Goal: Check status: Check status

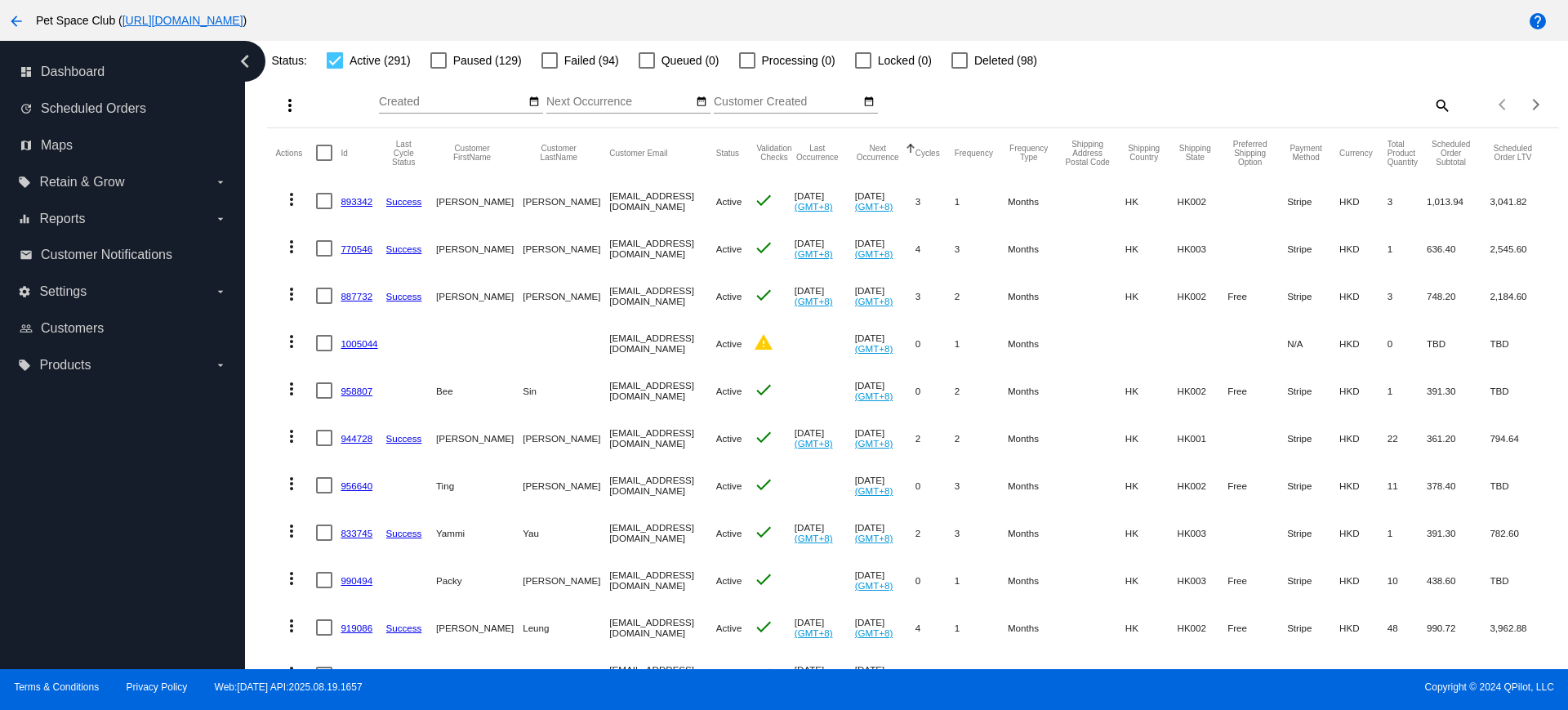
scroll to position [204, 0]
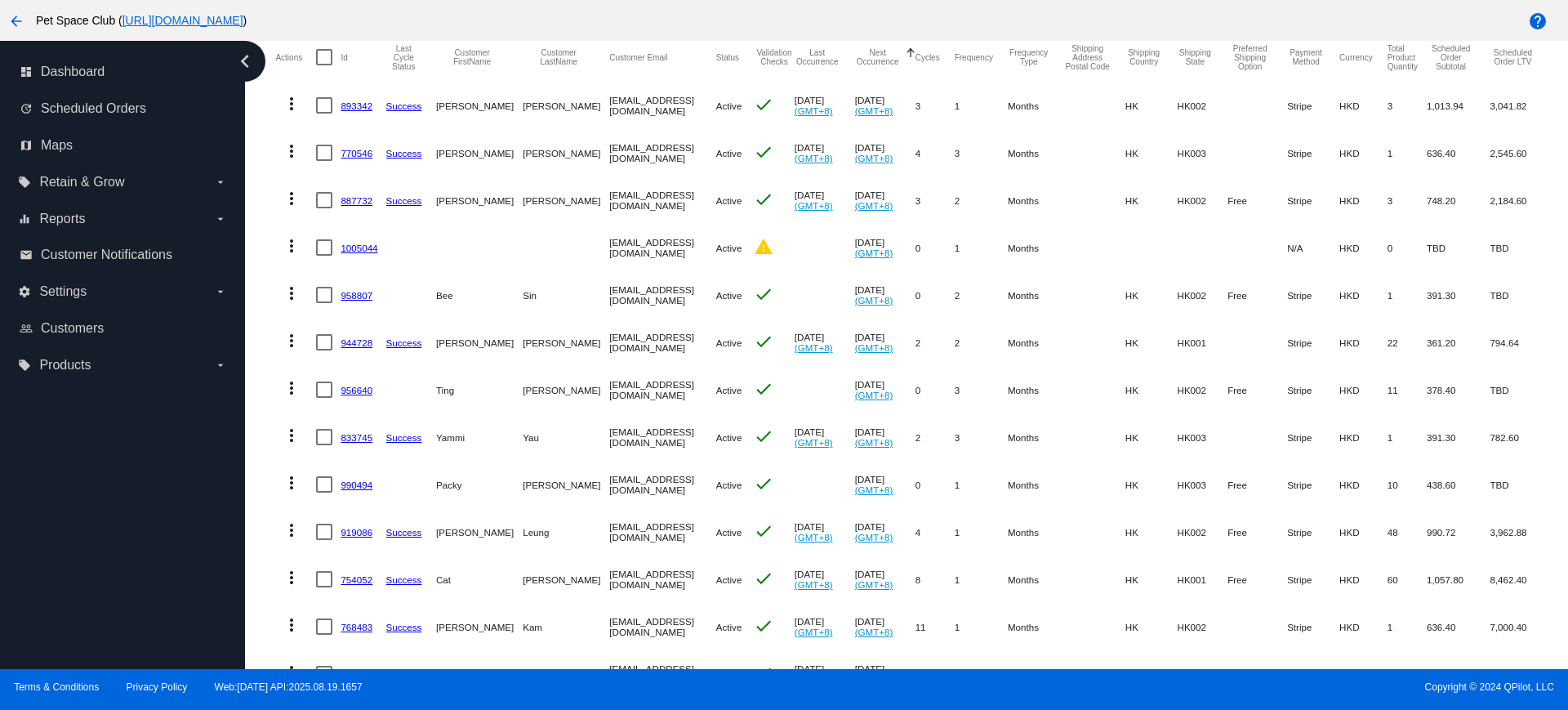
click at [267, 335] on div "Dashboard Scheduled Orders Scheduled Orders add Status: Active (291) Paused (12…" at bounding box center [913, 456] width 1310 height 1239
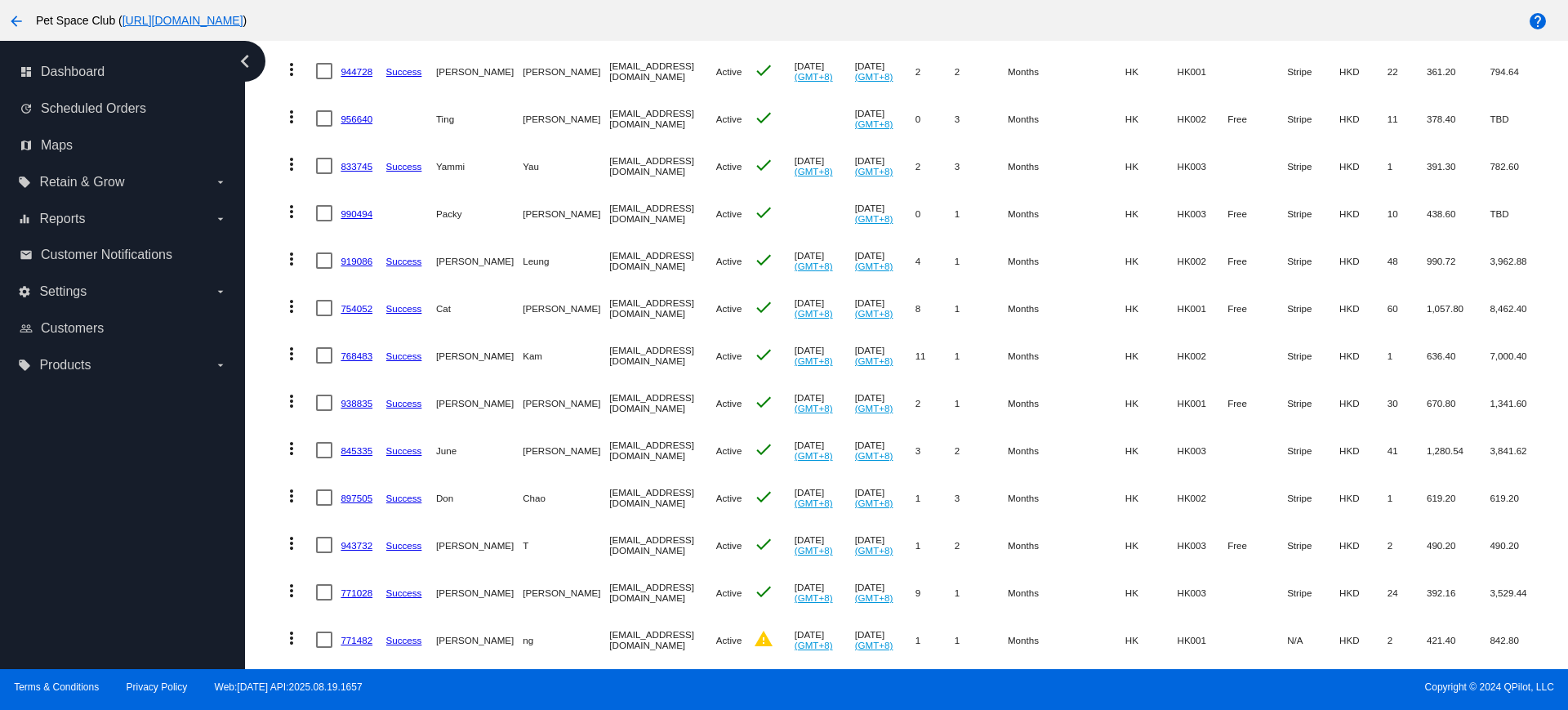
scroll to position [511, 0]
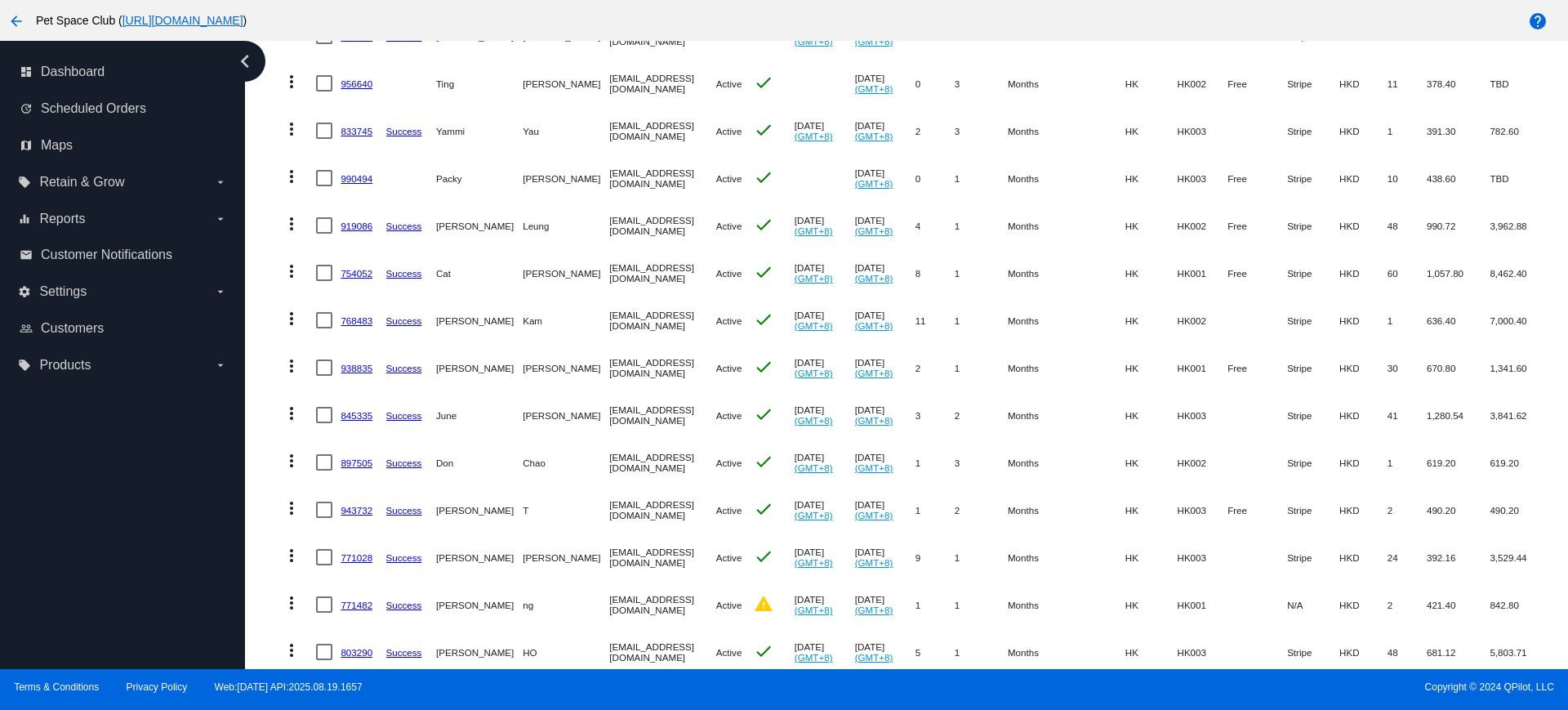
click at [266, 260] on div "Dashboard Scheduled Orders Scheduled Orders add Status: Active (291) Paused (12…" at bounding box center [913, 149] width 1310 height 1239
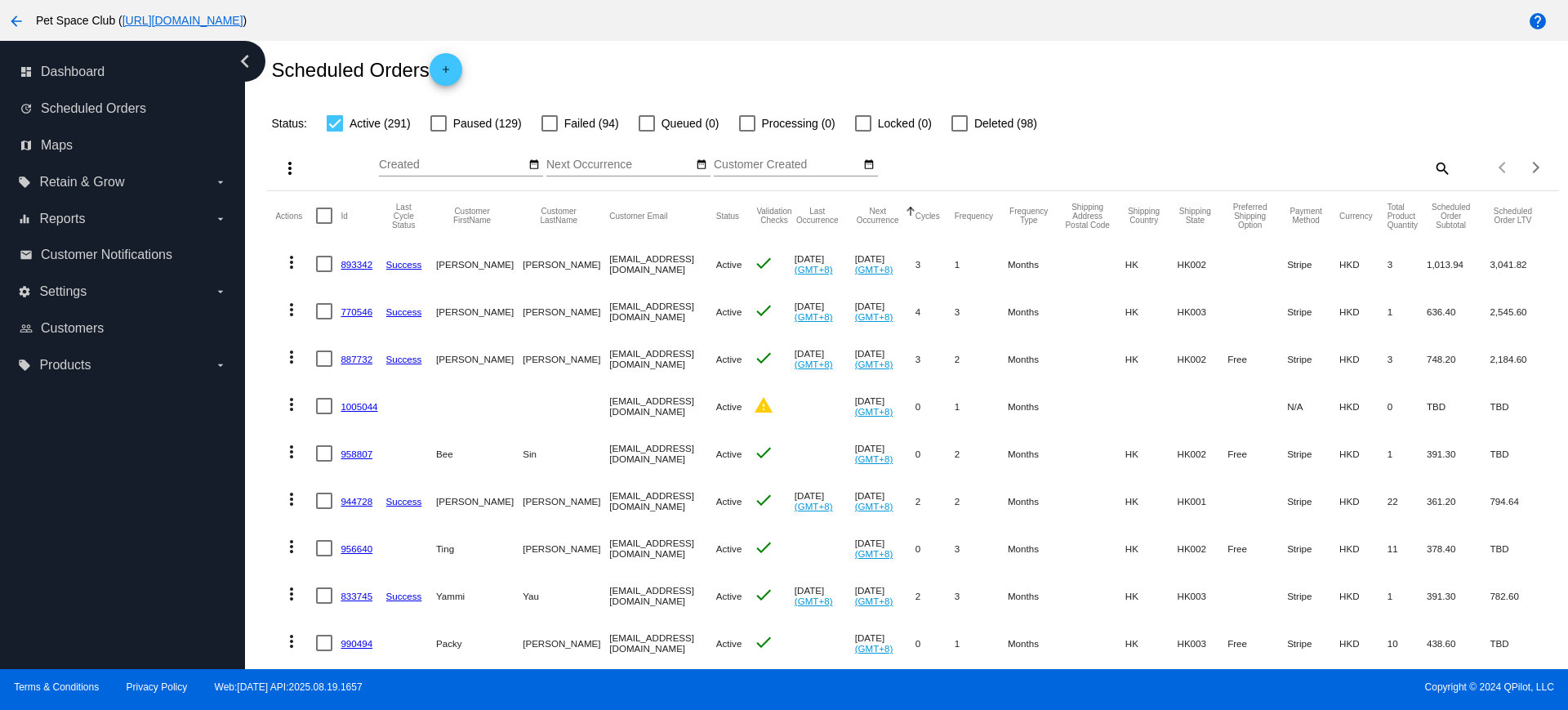
scroll to position [0, 0]
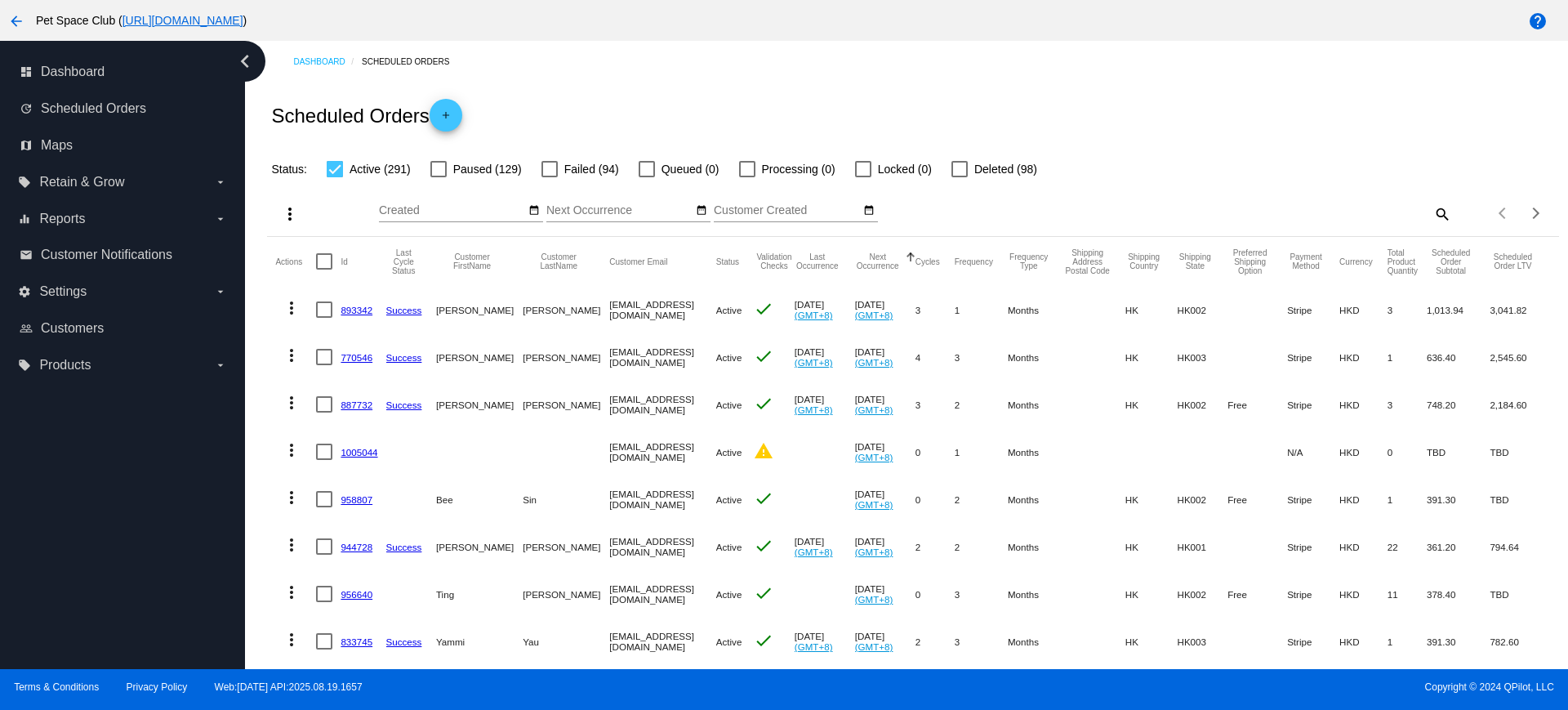
click at [1433, 215] on mat-icon "search" at bounding box center [1442, 213] width 20 height 26
click at [1285, 211] on input "Search" at bounding box center [1291, 211] width 322 height 13
paste input "890544"
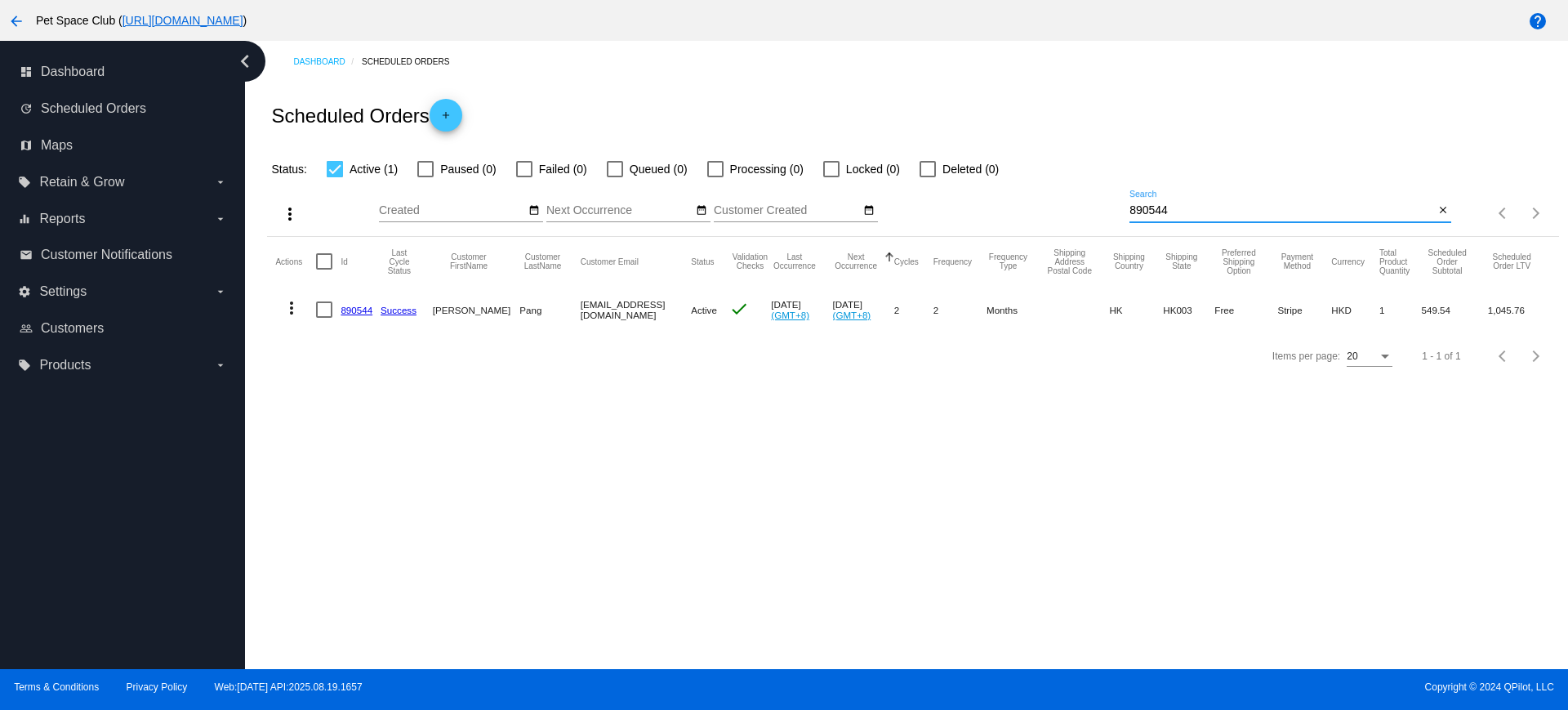
type input "890544"
drag, startPoint x: 353, startPoint y: 311, endPoint x: 841, endPoint y: 411, distance: 498.1
click at [841, 411] on div "Dashboard Scheduled Orders Scheduled Orders add Status: Active (1) Paused (0) F…" at bounding box center [907, 355] width 1324 height 628
click at [359, 442] on div "Dashboard Scheduled Orders Scheduled Orders add Status: Active (1) Paused (0) F…" at bounding box center [907, 355] width 1324 height 628
click at [401, 536] on div "Dashboard Scheduled Orders Scheduled Orders add Status: Active (1) Paused (0) F…" at bounding box center [907, 355] width 1324 height 628
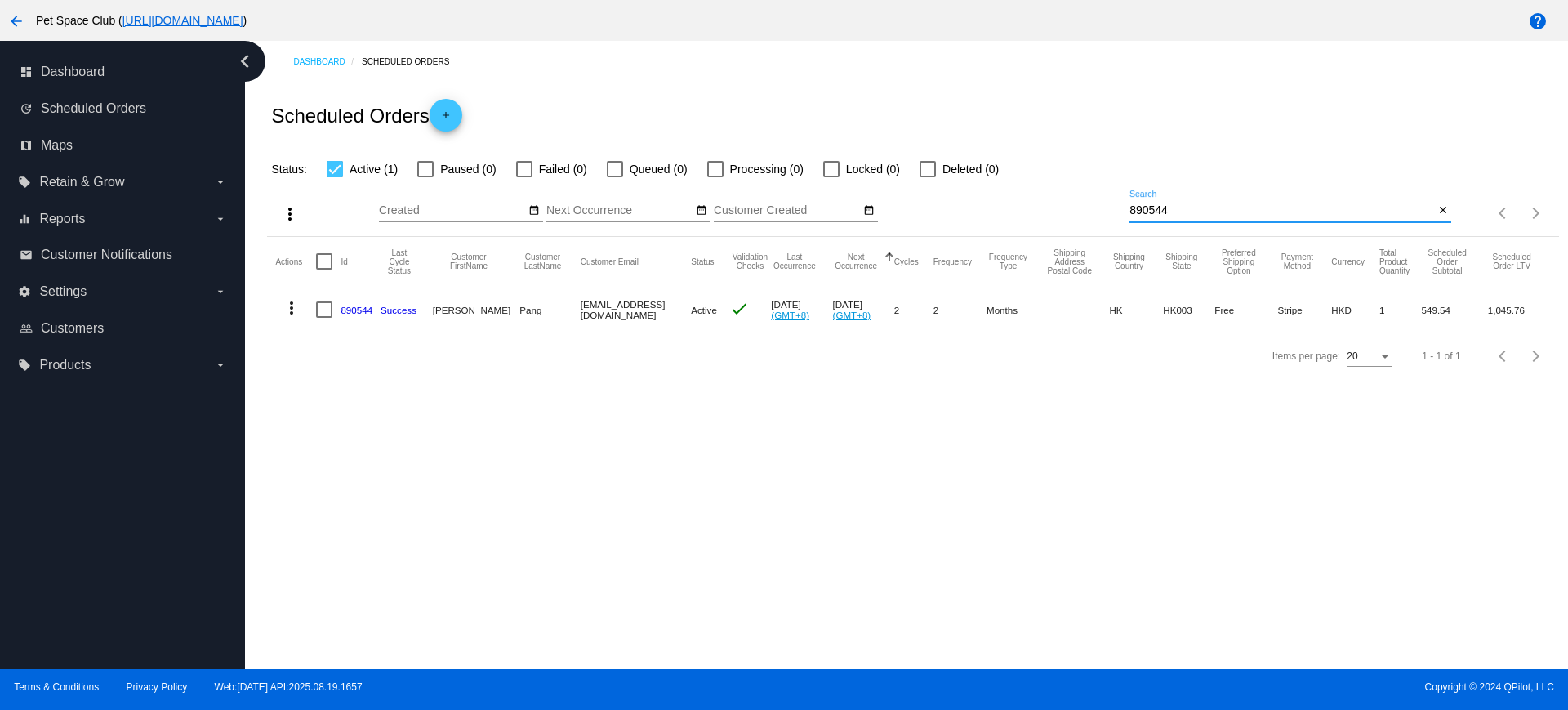
drag, startPoint x: 1110, startPoint y: 211, endPoint x: 1069, endPoint y: 210, distance: 41.0
click at [1069, 210] on div "more_vert Sep Jan Feb Mar [DATE]" at bounding box center [913, 207] width 1292 height 58
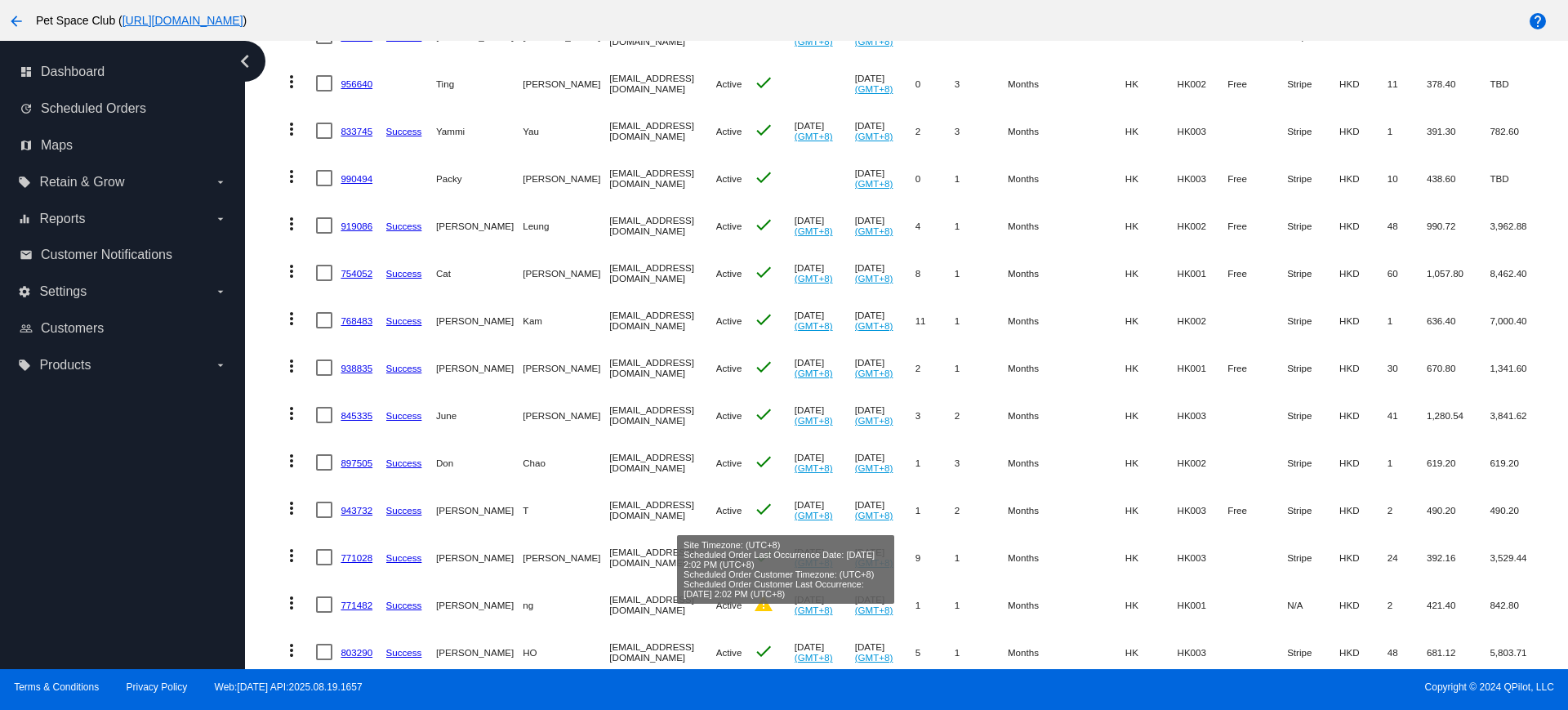
scroll to position [613, 0]
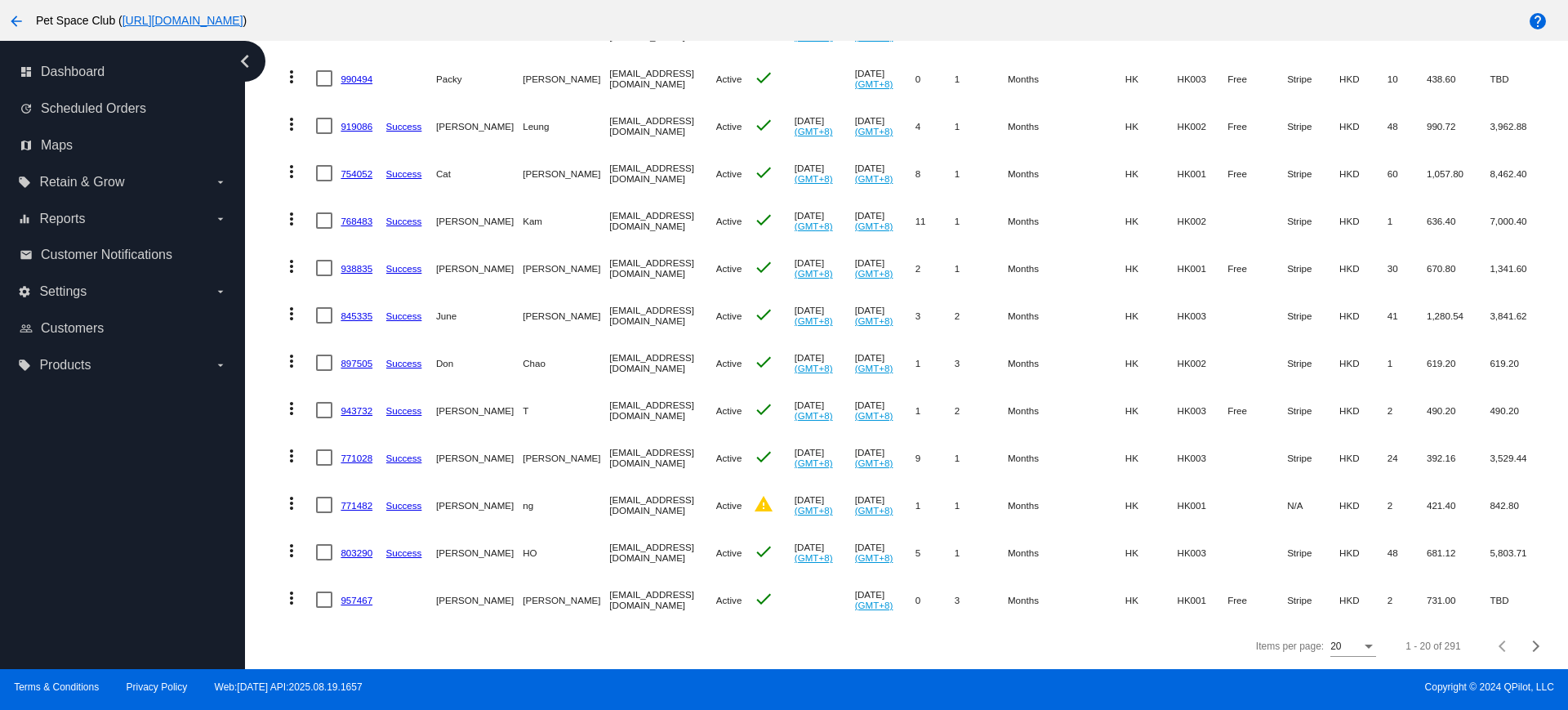
drag, startPoint x: 256, startPoint y: 361, endPoint x: 319, endPoint y: 348, distance: 64.3
click at [256, 361] on div "Dashboard Scheduled Orders Scheduled Orders add Status: Active (291) Paused (12…" at bounding box center [907, 355] width 1324 height 628
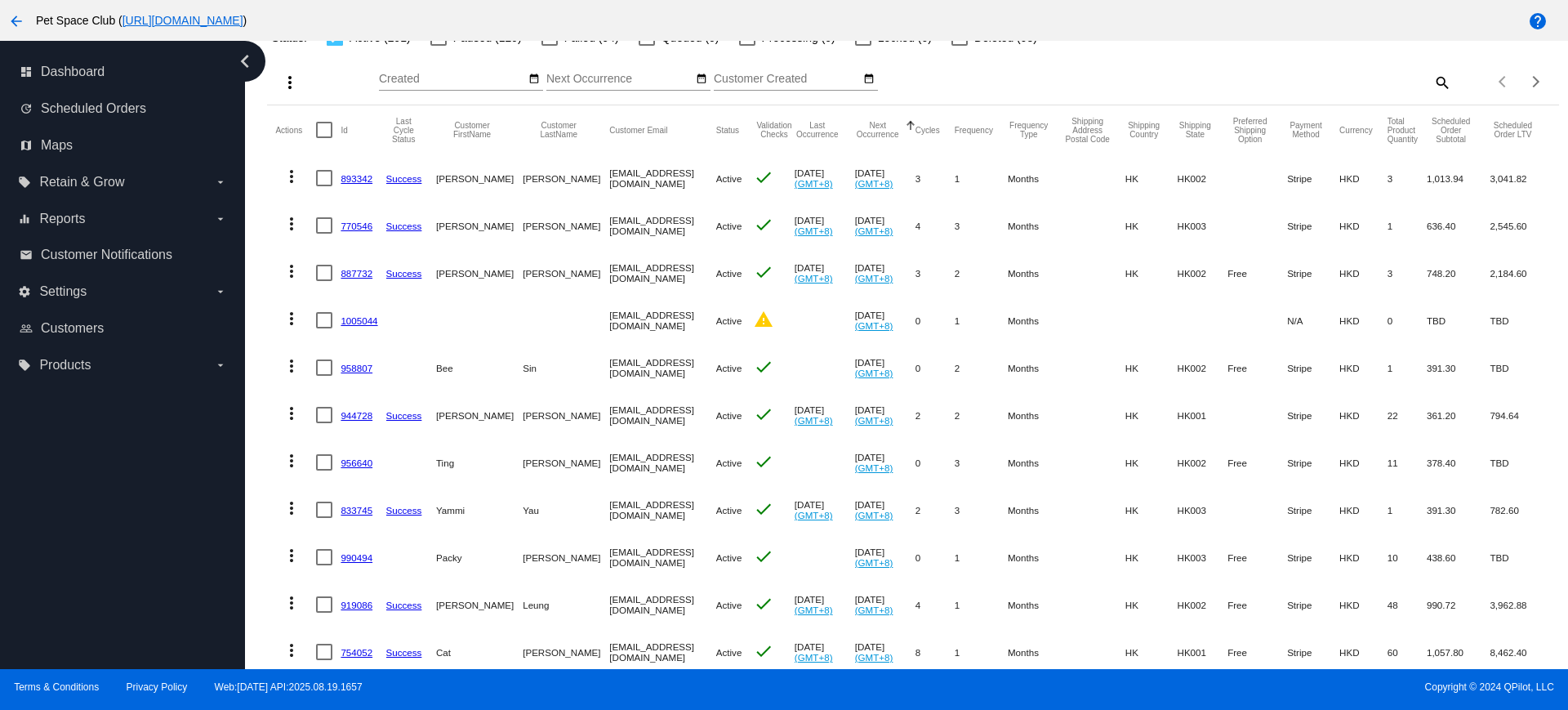
scroll to position [0, 0]
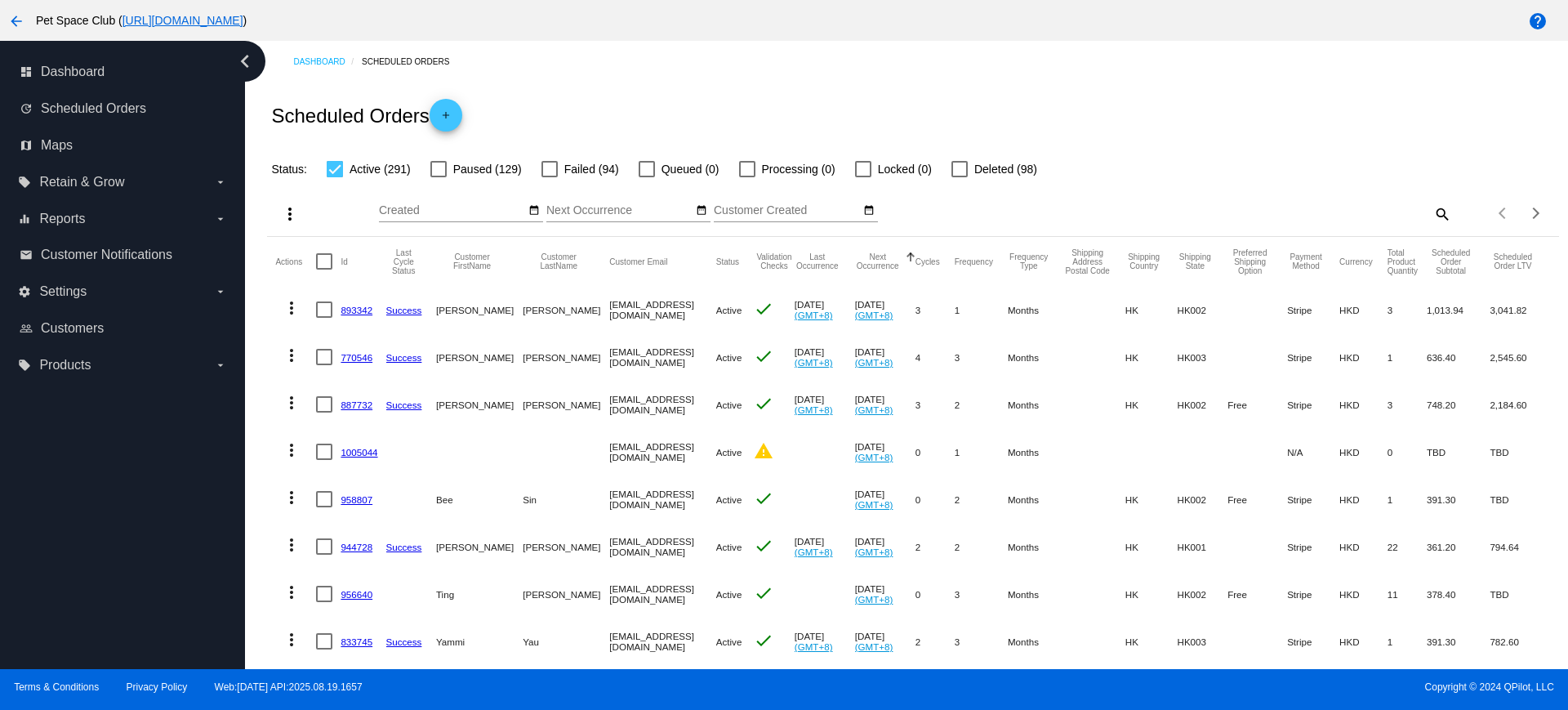
click at [1432, 213] on mat-icon "search" at bounding box center [1442, 213] width 20 height 26
click at [1238, 212] on input "Search" at bounding box center [1291, 211] width 322 height 13
paste input "843445"
type input "843445"
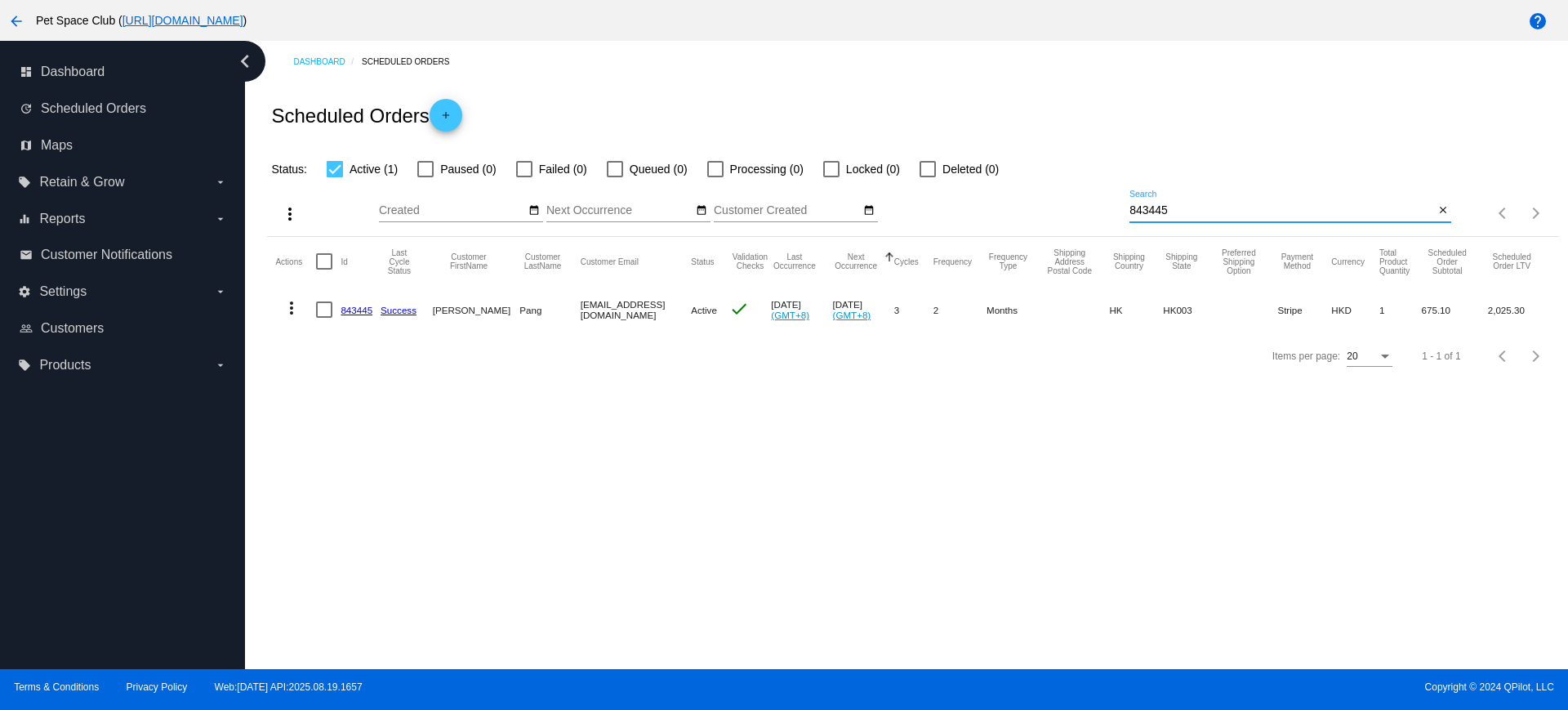
drag, startPoint x: 1184, startPoint y: 207, endPoint x: 1080, endPoint y: 208, distance: 104.0
click at [1080, 208] on div "more_vert Sep Jan Feb Mar [DATE]" at bounding box center [913, 207] width 1292 height 58
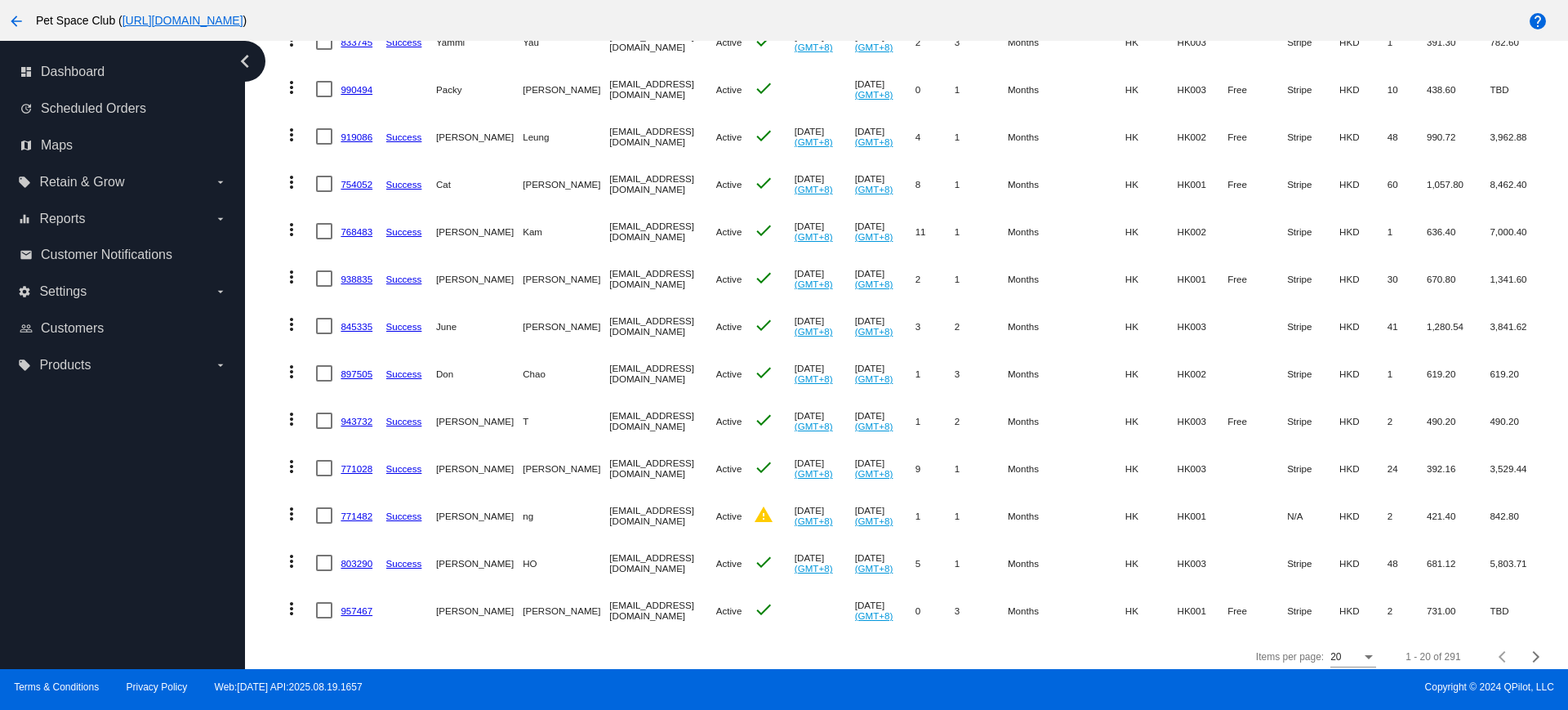
scroll to position [613, 0]
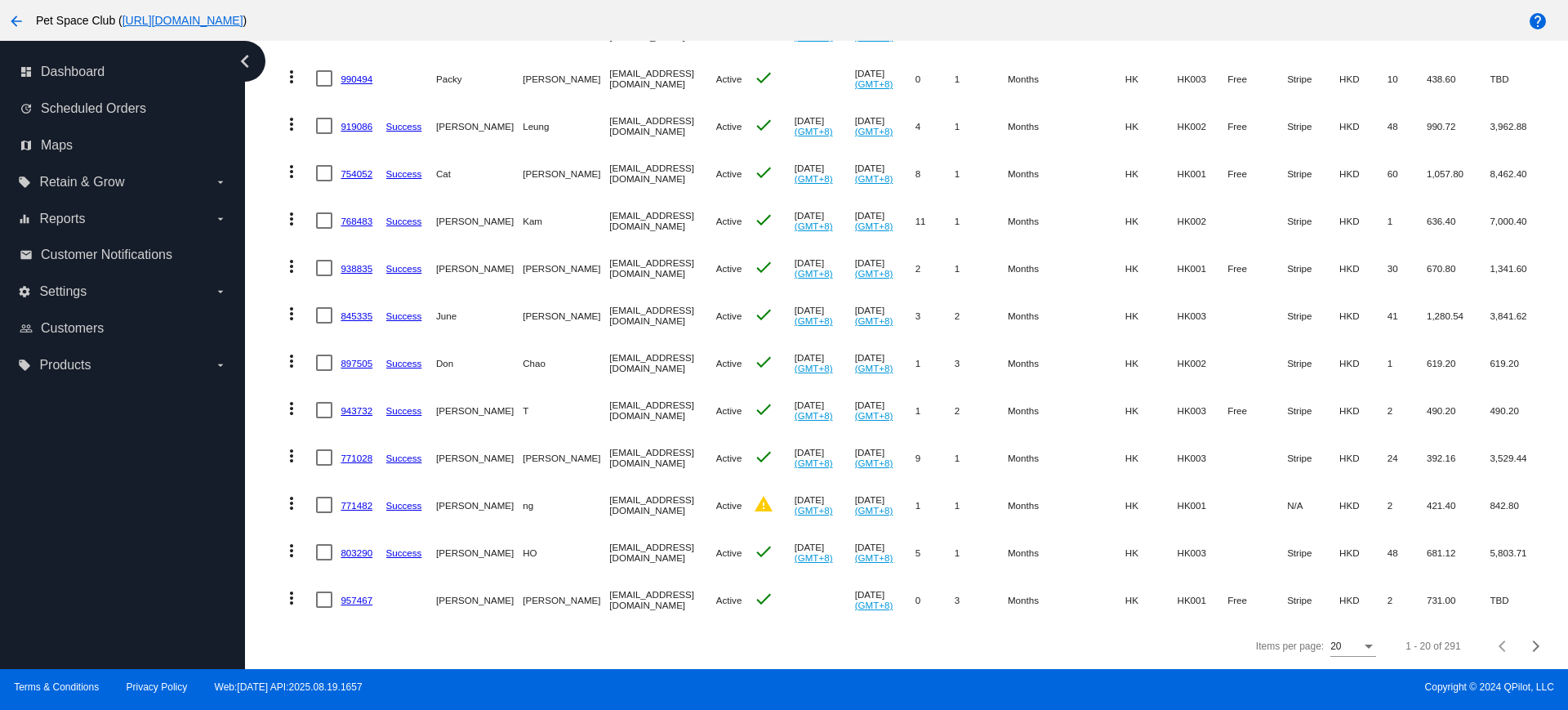
click at [425, 637] on div "Items per page: 20 1 - 20 of 291" at bounding box center [913, 646] width 1292 height 45
click at [1528, 652] on div "Next page" at bounding box center [1533, 646] width 12 height 12
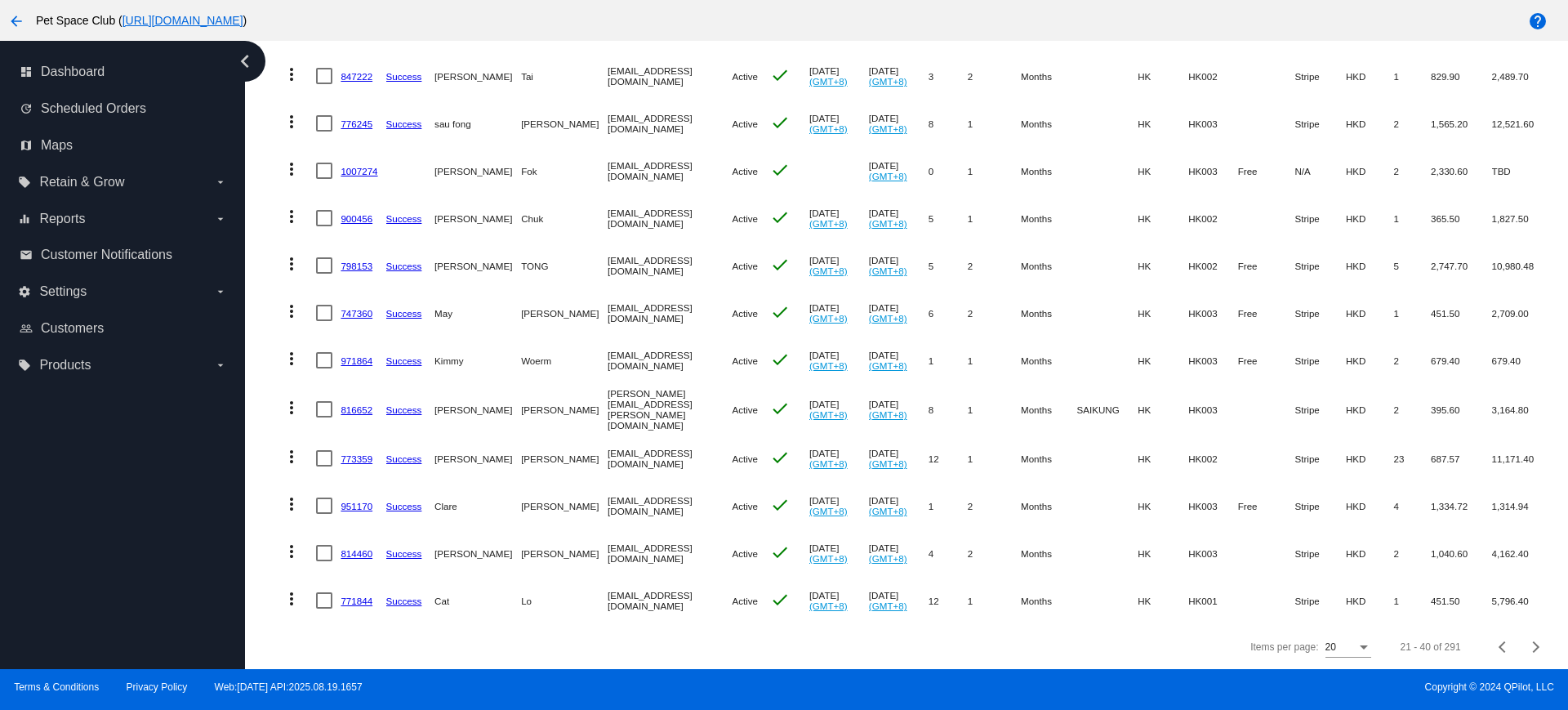
click at [442, 643] on div "Items per page: 20 21 - 40 of 291" at bounding box center [913, 646] width 1292 height 45
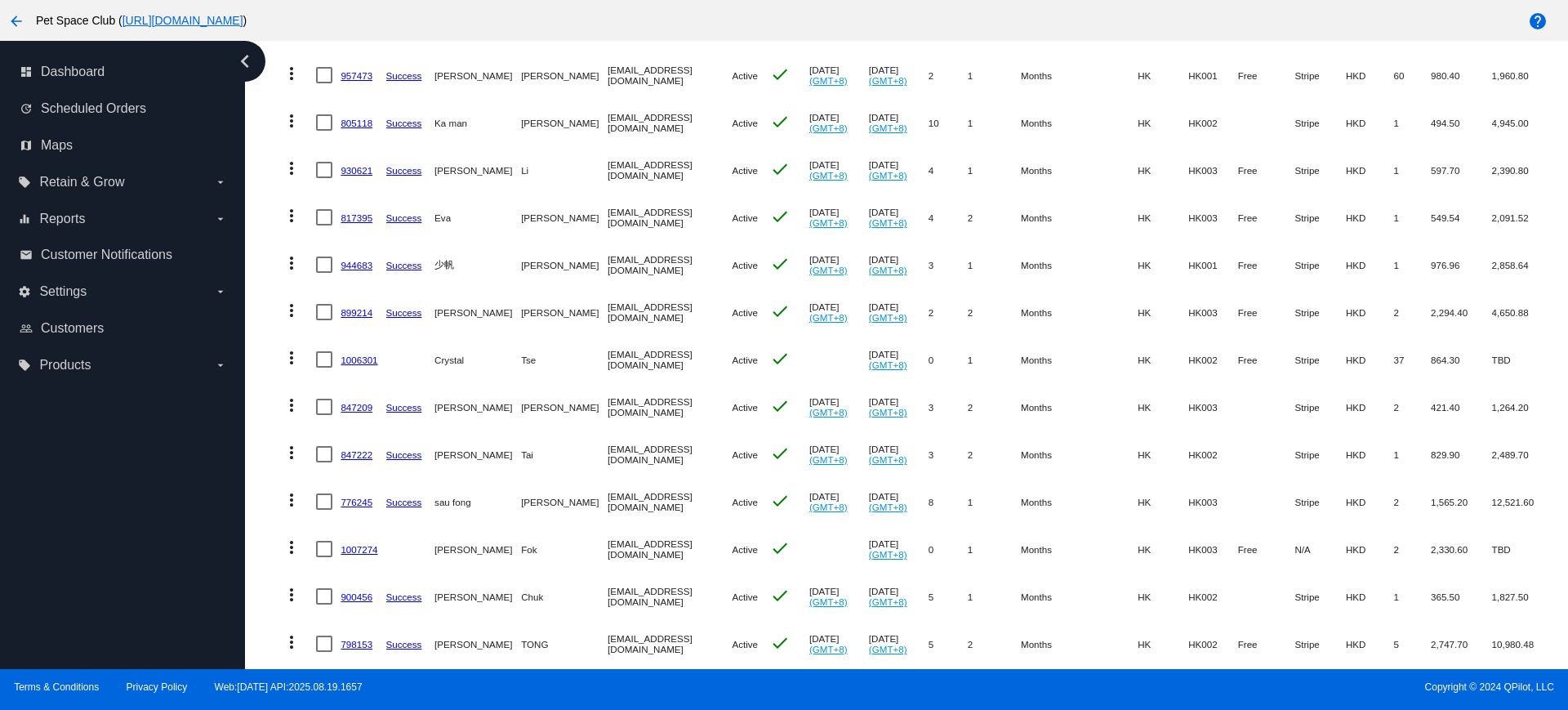
scroll to position [251, 0]
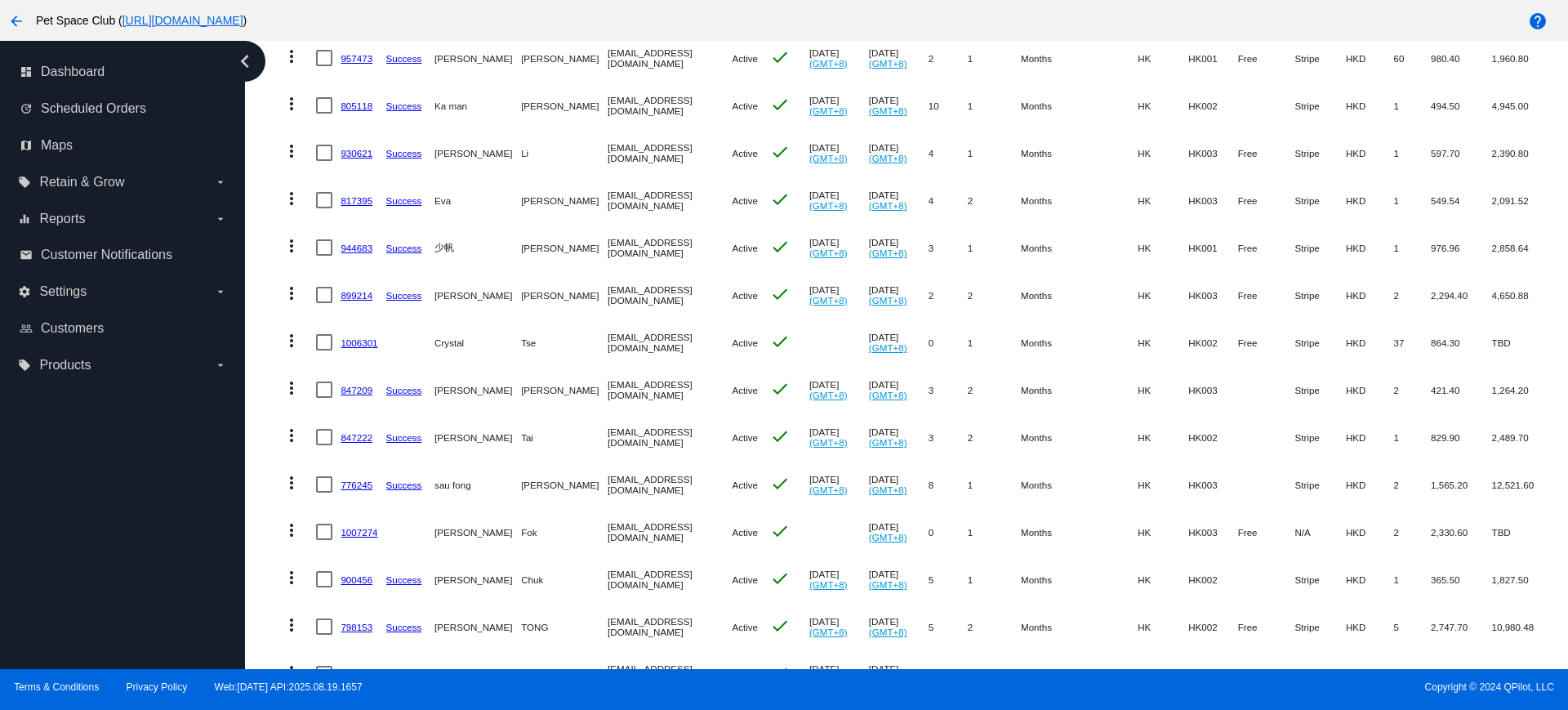
click at [263, 353] on div "Dashboard Scheduled Orders Scheduled Orders add Status: Active (291) Paused (12…" at bounding box center [913, 411] width 1310 height 1242
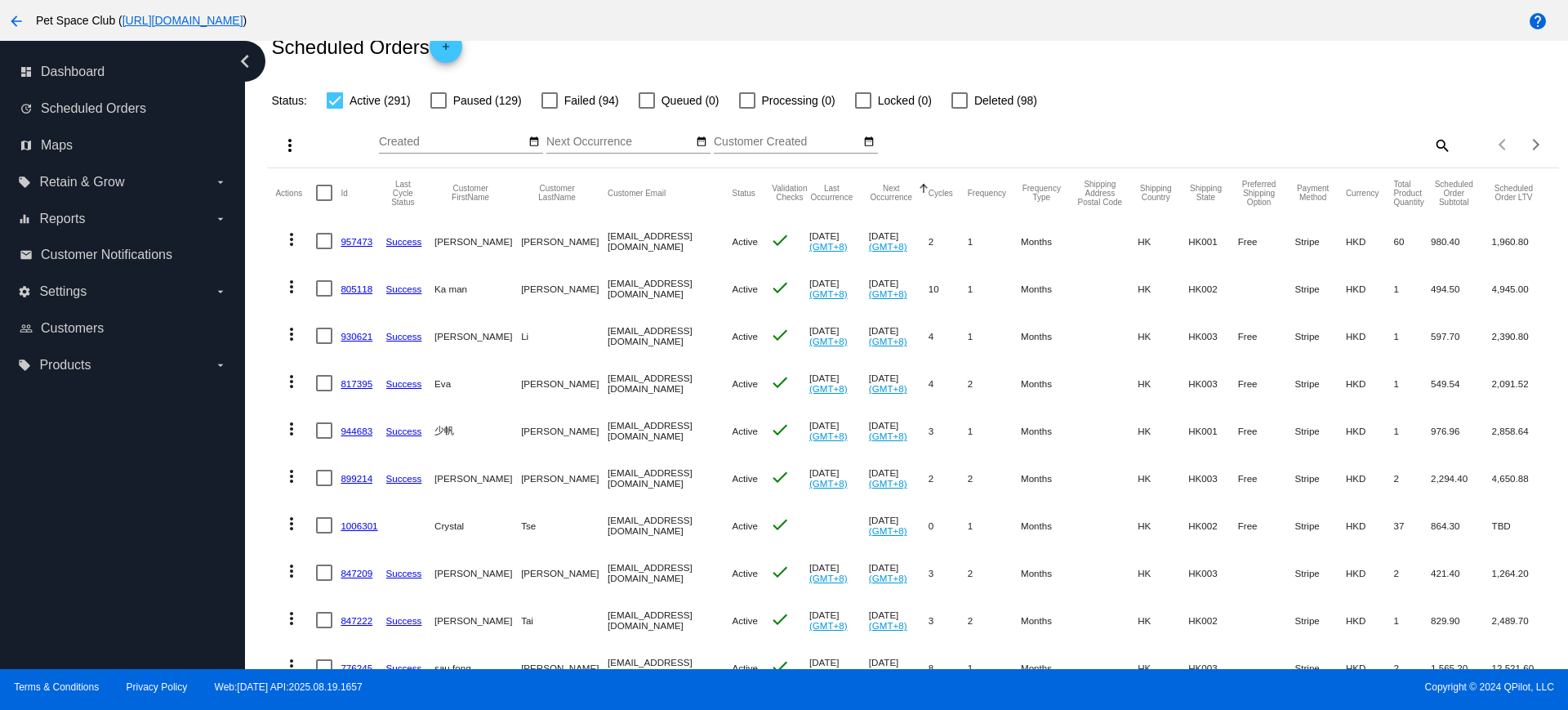
scroll to position [0, 0]
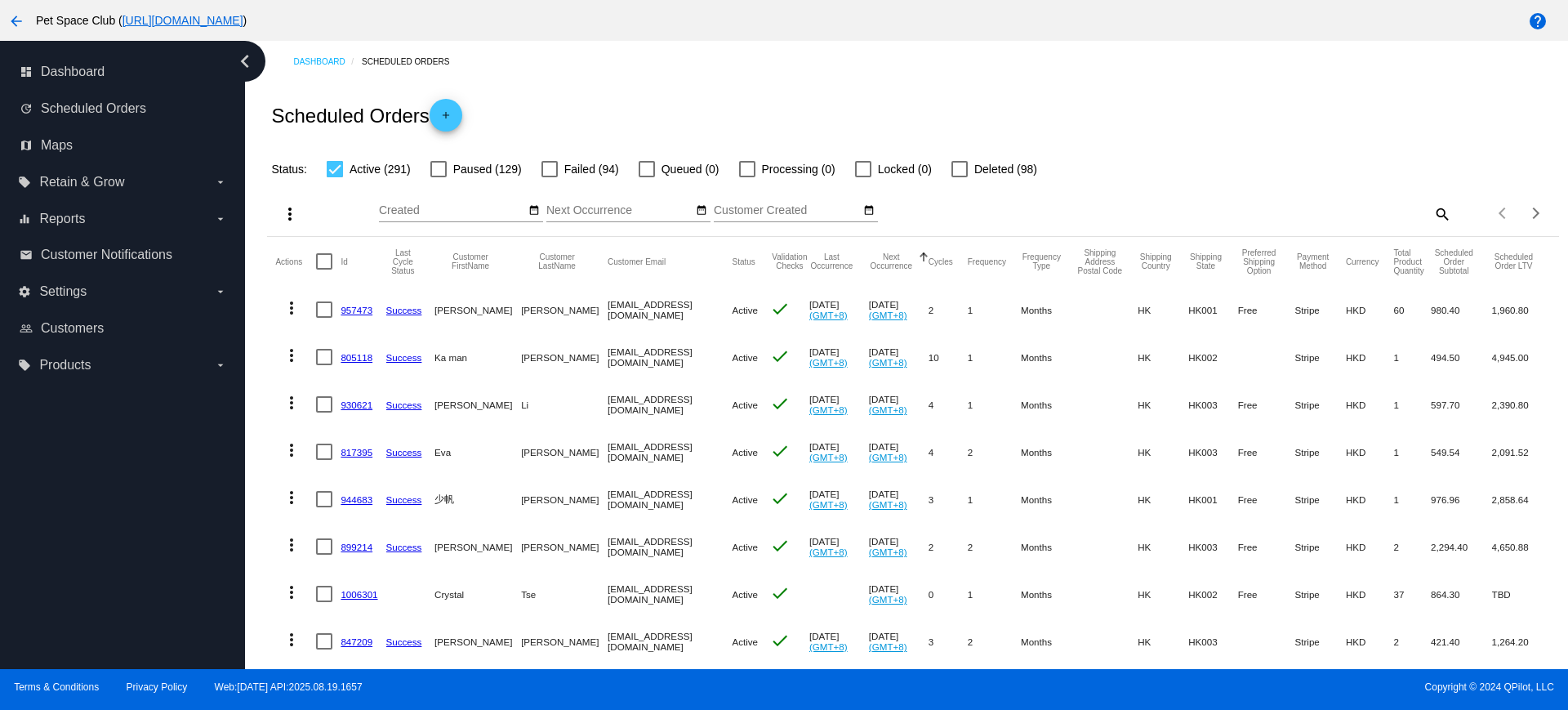
click at [1432, 217] on mat-icon "search" at bounding box center [1442, 213] width 20 height 26
click at [1198, 210] on input "Search" at bounding box center [1291, 211] width 322 height 13
paste input "1005829"
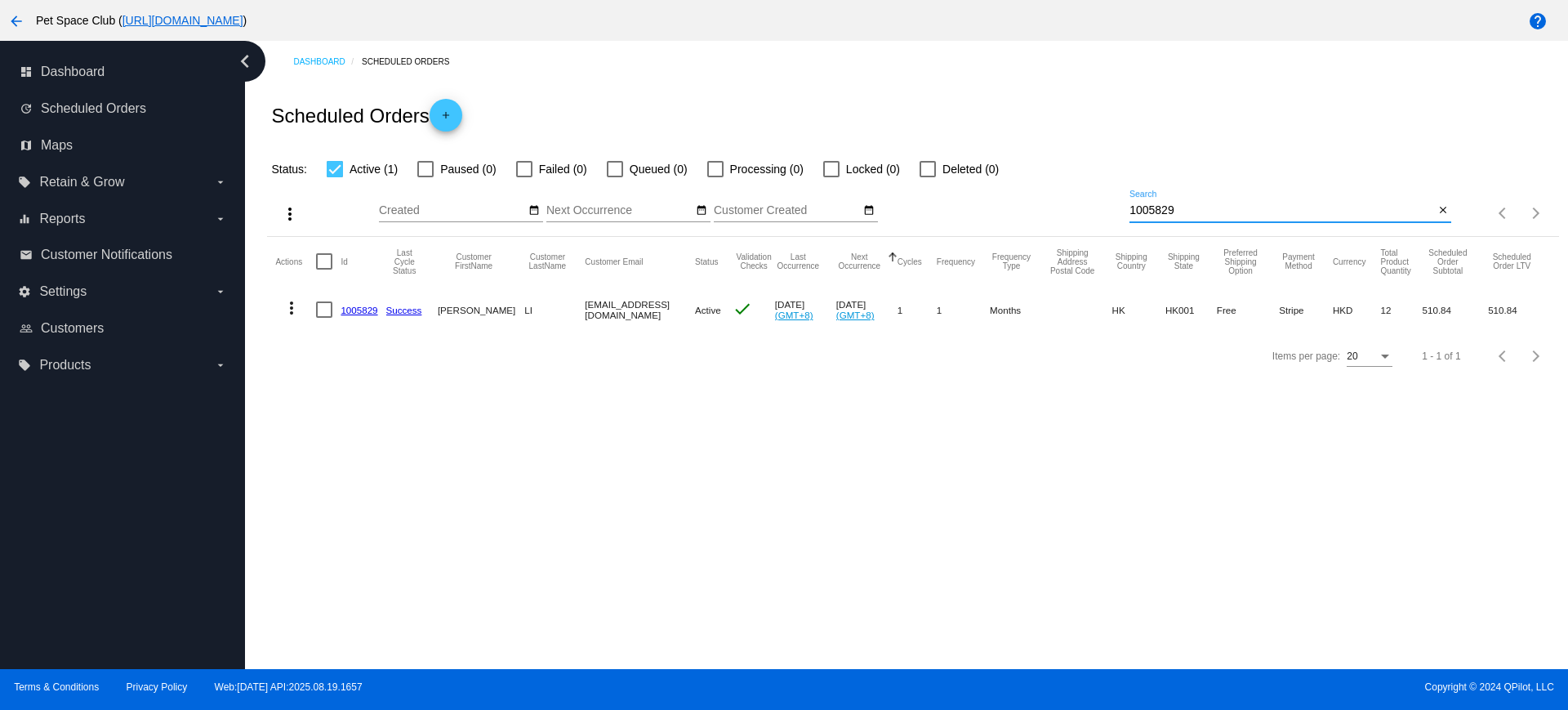
type input "1005829"
click at [395, 493] on div "Dashboard Scheduled Orders Scheduled Orders add Status: Active (1) Paused (0) F…" at bounding box center [907, 355] width 1324 height 628
drag, startPoint x: 347, startPoint y: 505, endPoint x: 419, endPoint y: 465, distance: 82.4
click at [347, 505] on div "Dashboard Scheduled Orders Scheduled Orders add Status: Active (1) Paused (0) F…" at bounding box center [907, 355] width 1324 height 628
drag, startPoint x: 1046, startPoint y: 203, endPoint x: 1024, endPoint y: 207, distance: 22.4
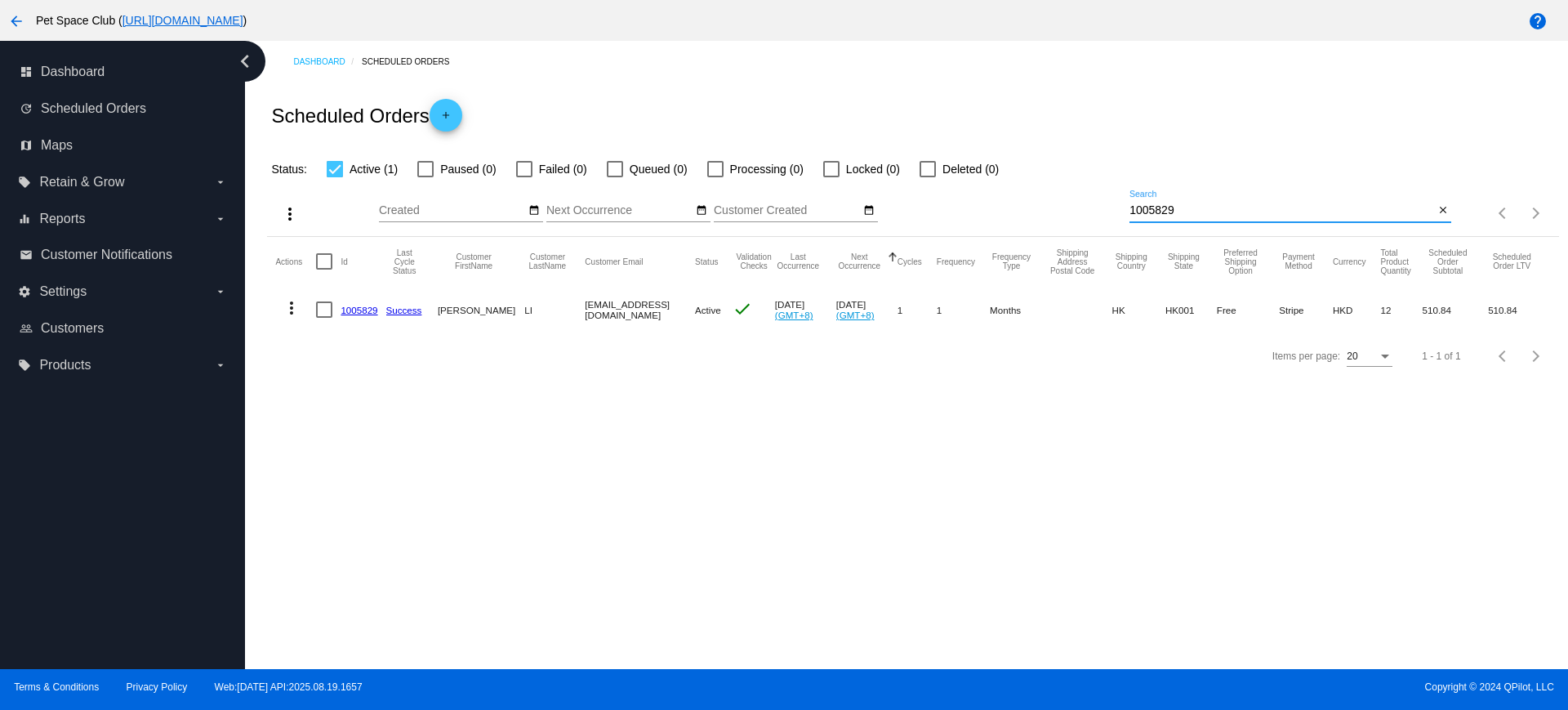
click at [1024, 207] on div "more_vert Sep Jan Feb Mar [DATE]" at bounding box center [913, 207] width 1292 height 58
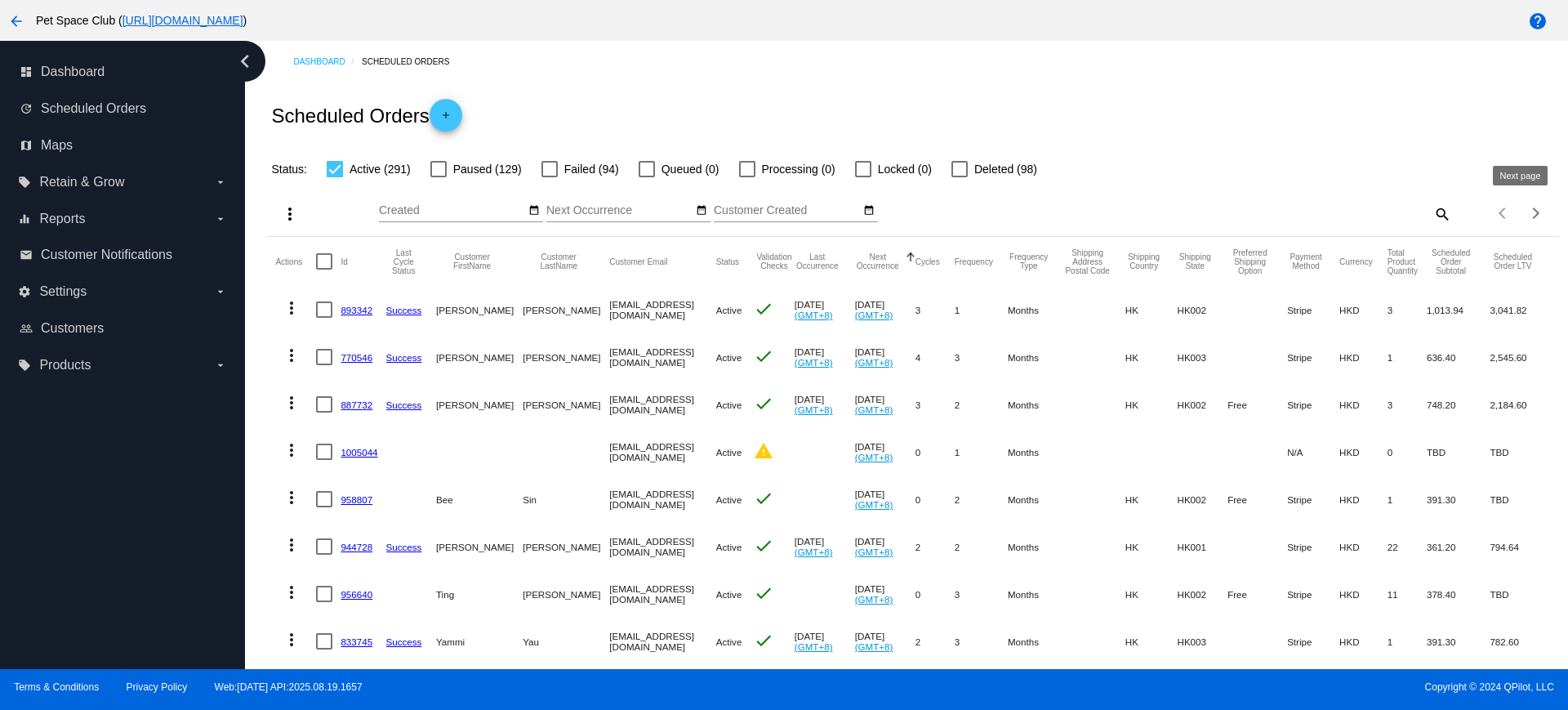
click at [1522, 205] on button "Next page" at bounding box center [1536, 213] width 33 height 33
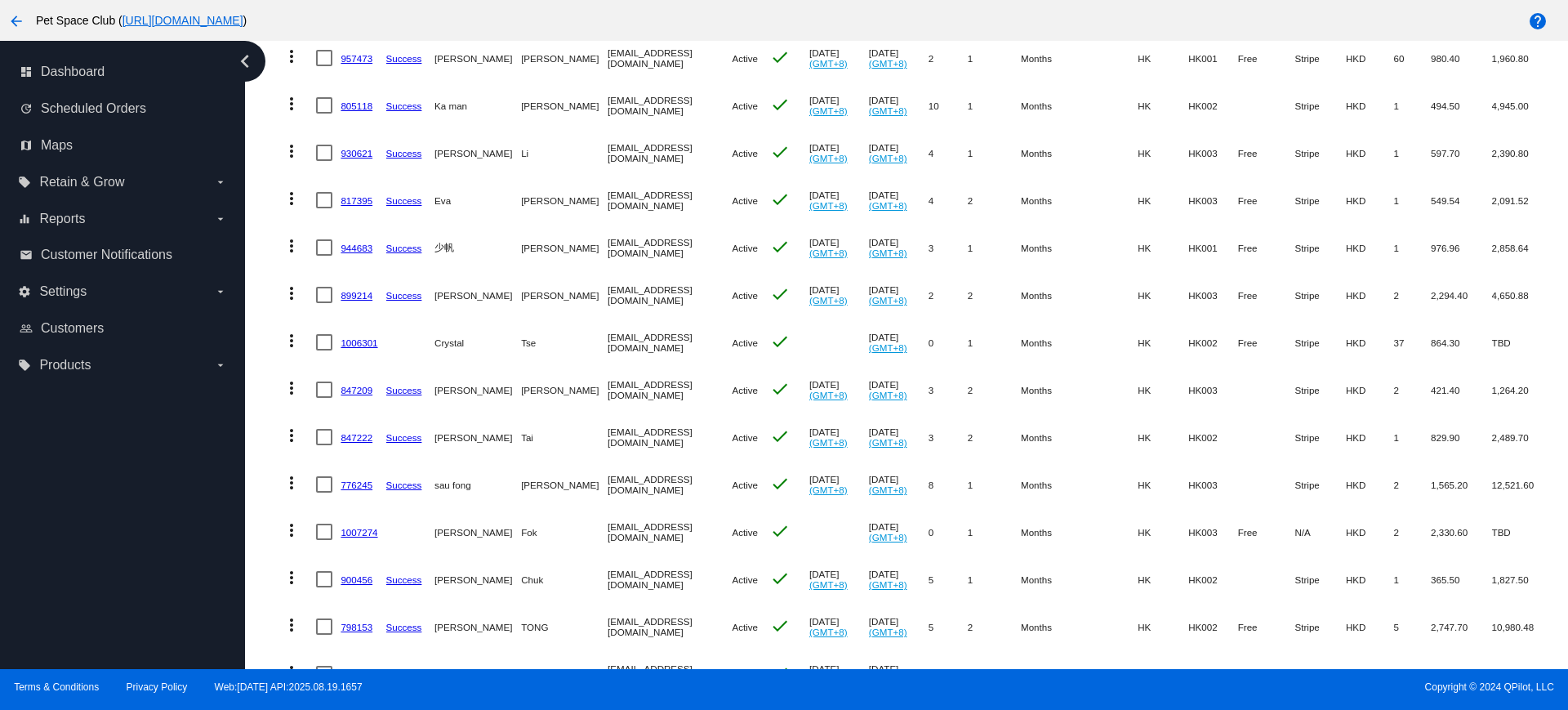
scroll to position [253, 0]
click at [274, 309] on mat-table "Actions Id Last Cycle Status Customer FirstName Customer LastName Customer Emai…" at bounding box center [913, 483] width 1292 height 1000
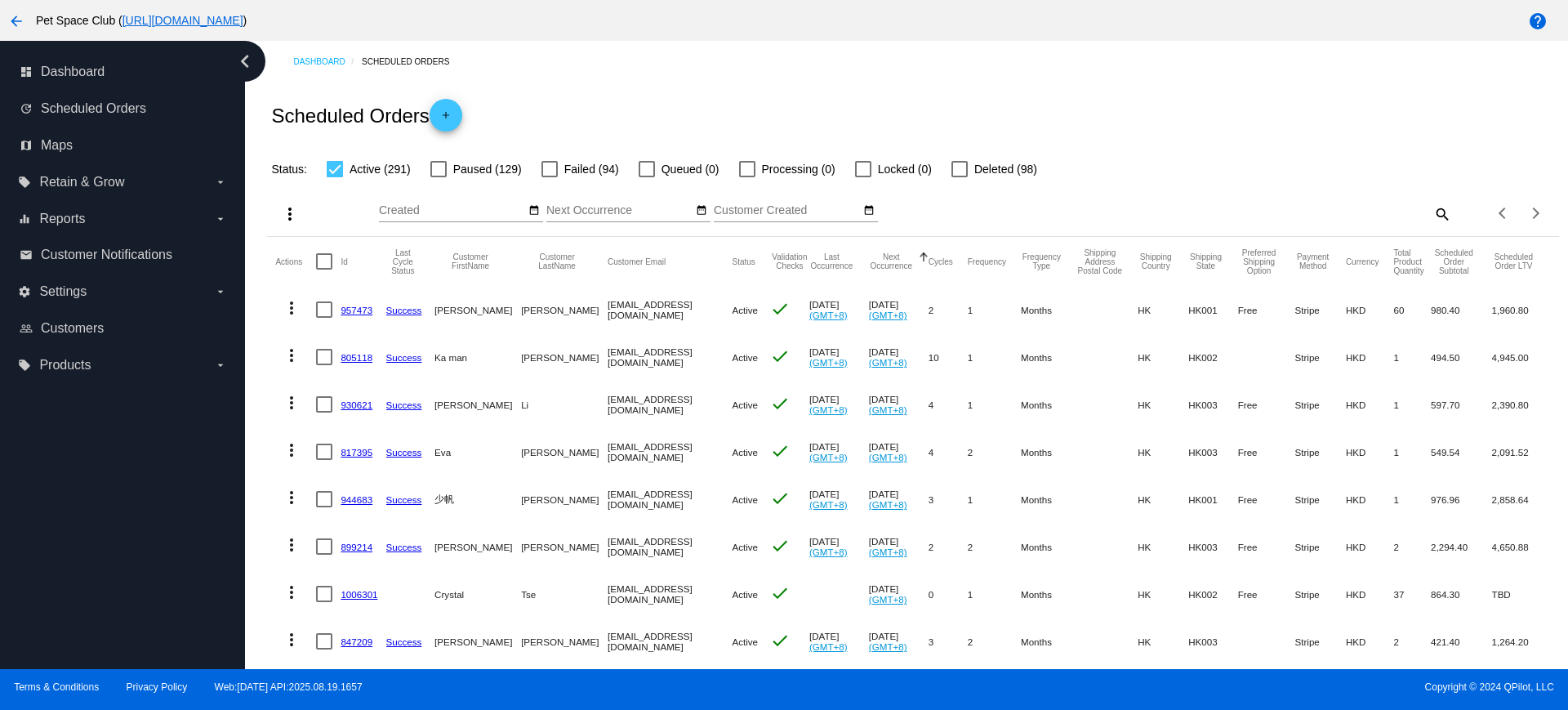
click at [1432, 213] on mat-icon "search" at bounding box center [1442, 213] width 20 height 26
click at [1267, 213] on input "Search" at bounding box center [1291, 211] width 322 height 13
paste input "849335"
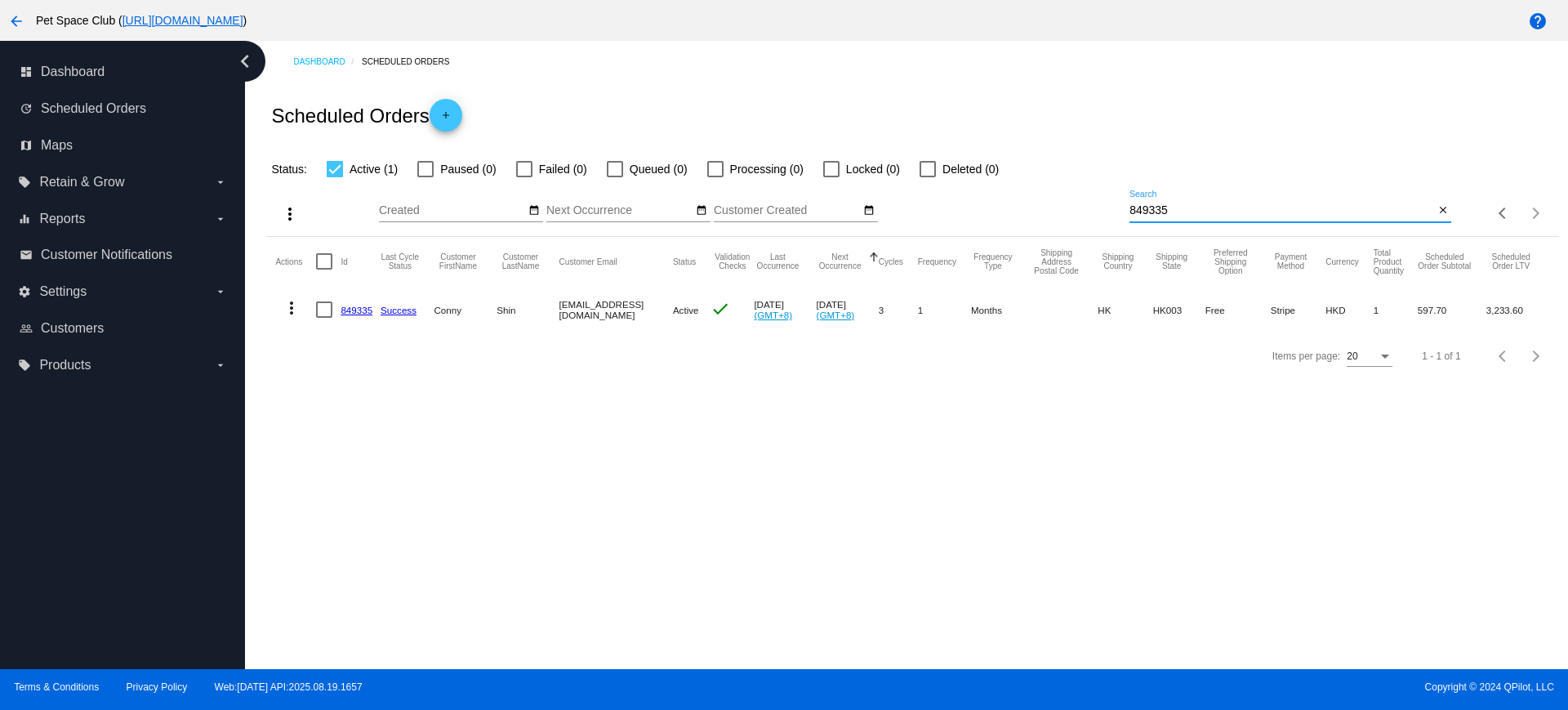
type input "849335"
click at [370, 397] on div "Dashboard Scheduled Orders Scheduled Orders add Status: Active (1) Paused (0) F…" at bounding box center [907, 355] width 1324 height 628
click at [1079, 205] on div "more_vert Sep Jan Feb Mar [DATE]" at bounding box center [913, 207] width 1292 height 58
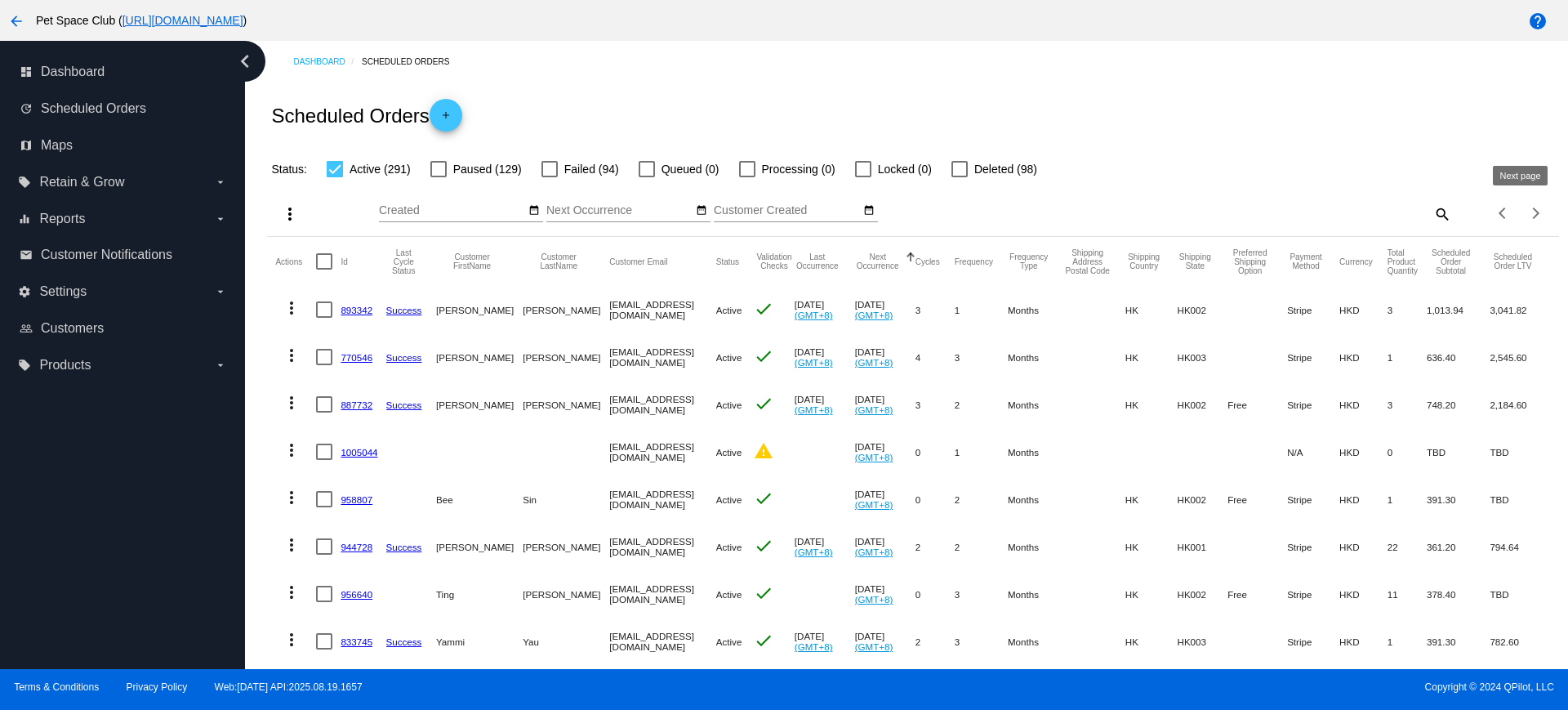
click at [1520, 215] on span "Next page" at bounding box center [1536, 212] width 33 height 8
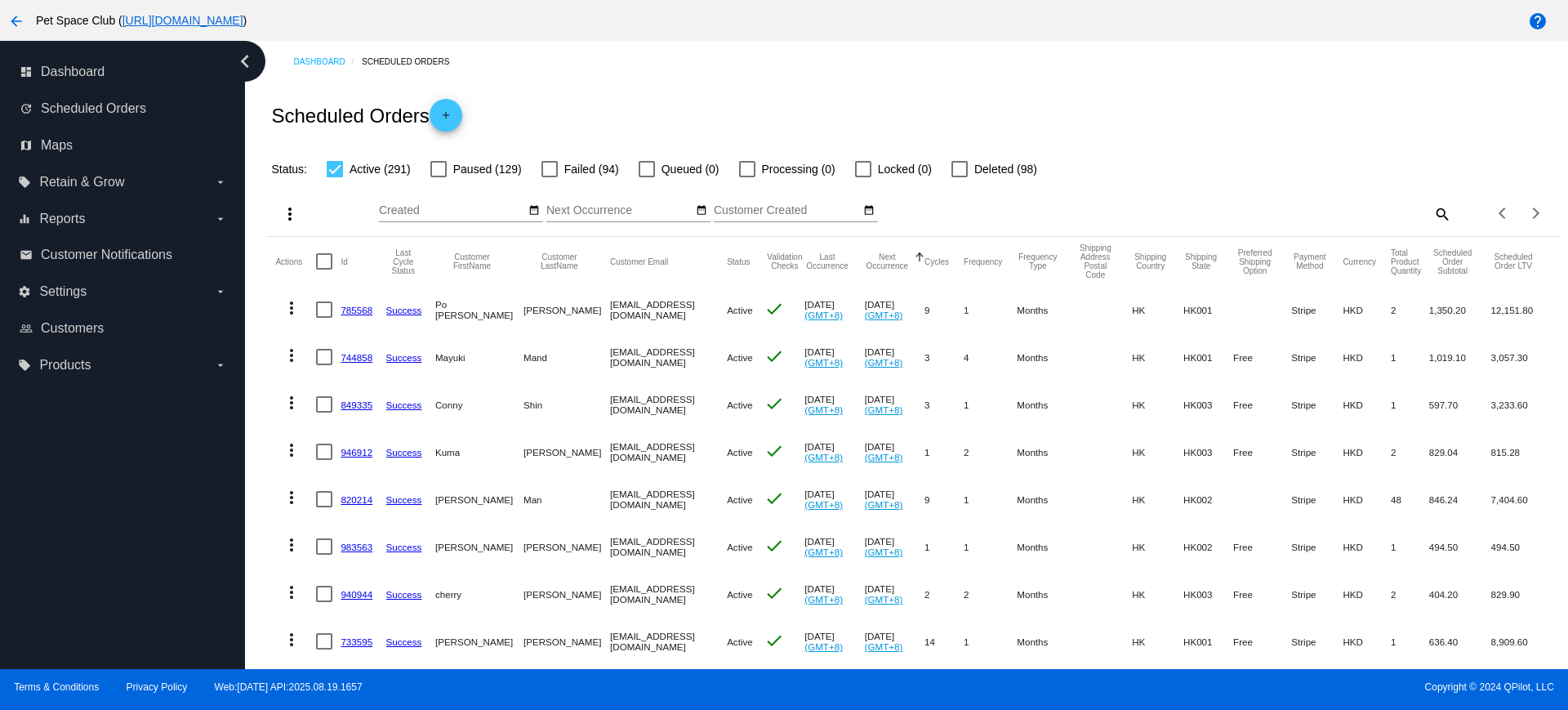
click at [255, 297] on div "Dashboard Scheduled Orders Scheduled Orders add Status: Active (291) Paused (12…" at bounding box center [907, 355] width 1324 height 628
click at [1491, 218] on button "Previous page" at bounding box center [1503, 213] width 33 height 33
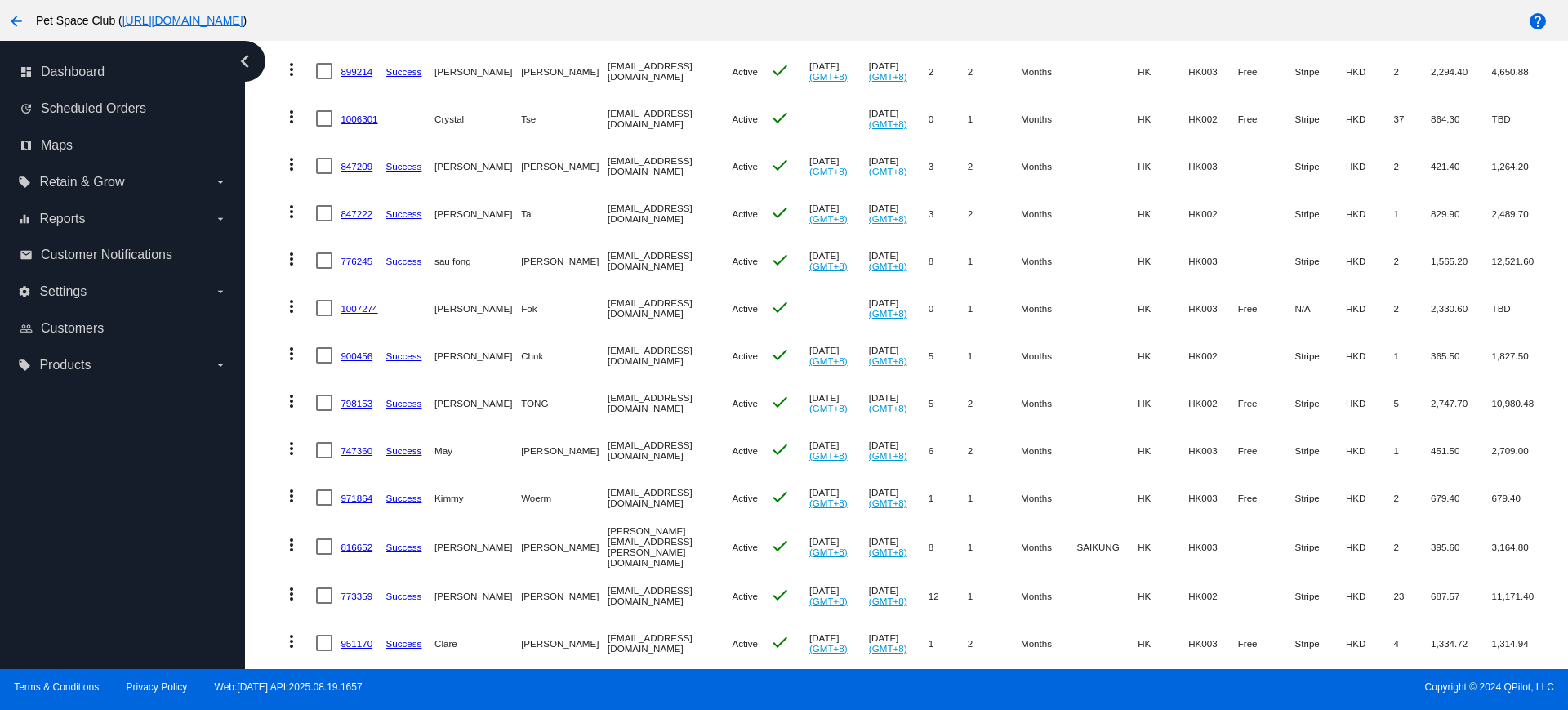
scroll to position [511, 0]
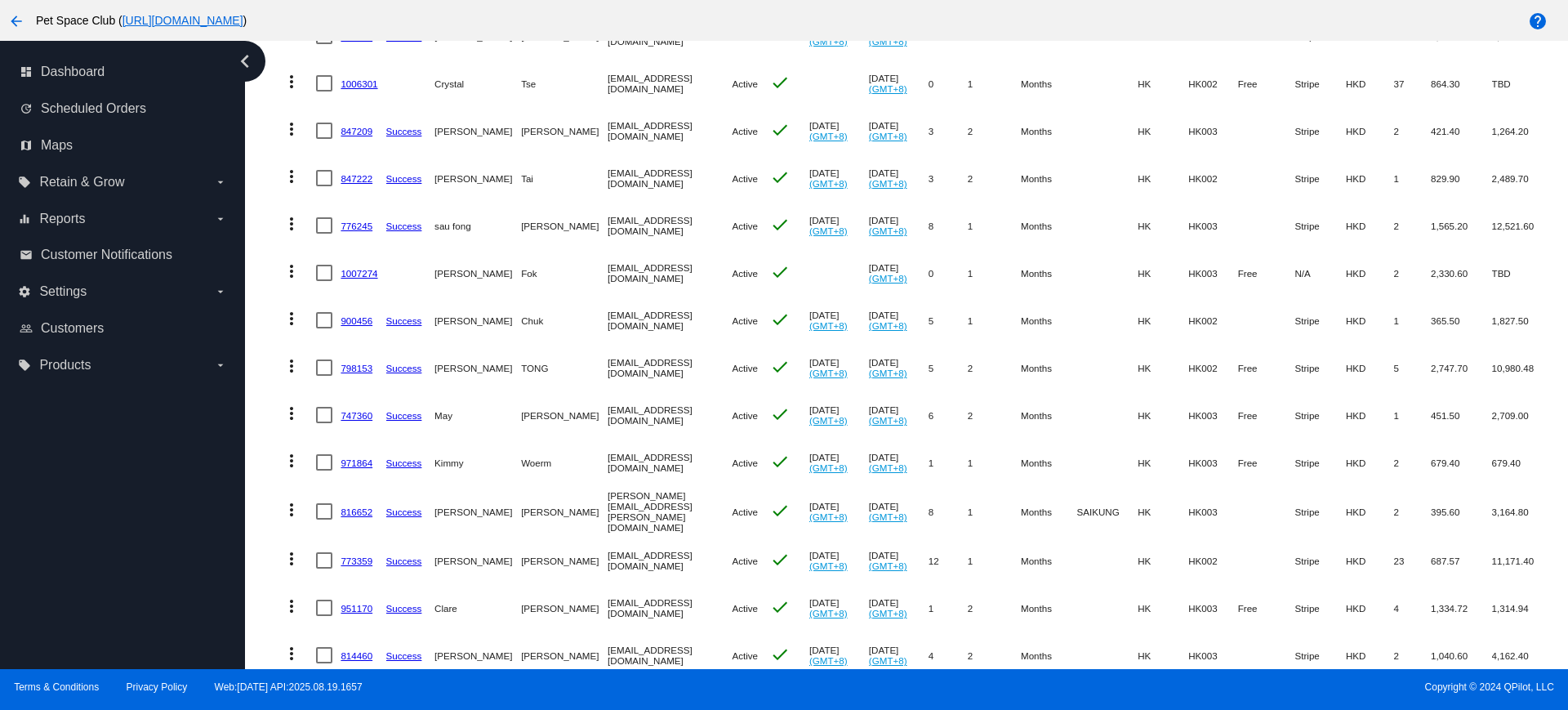
click at [268, 203] on mat-table "Actions Id Last Cycle Status Customer FirstName Customer LastName Customer Emai…" at bounding box center [913, 226] width 1292 height 1000
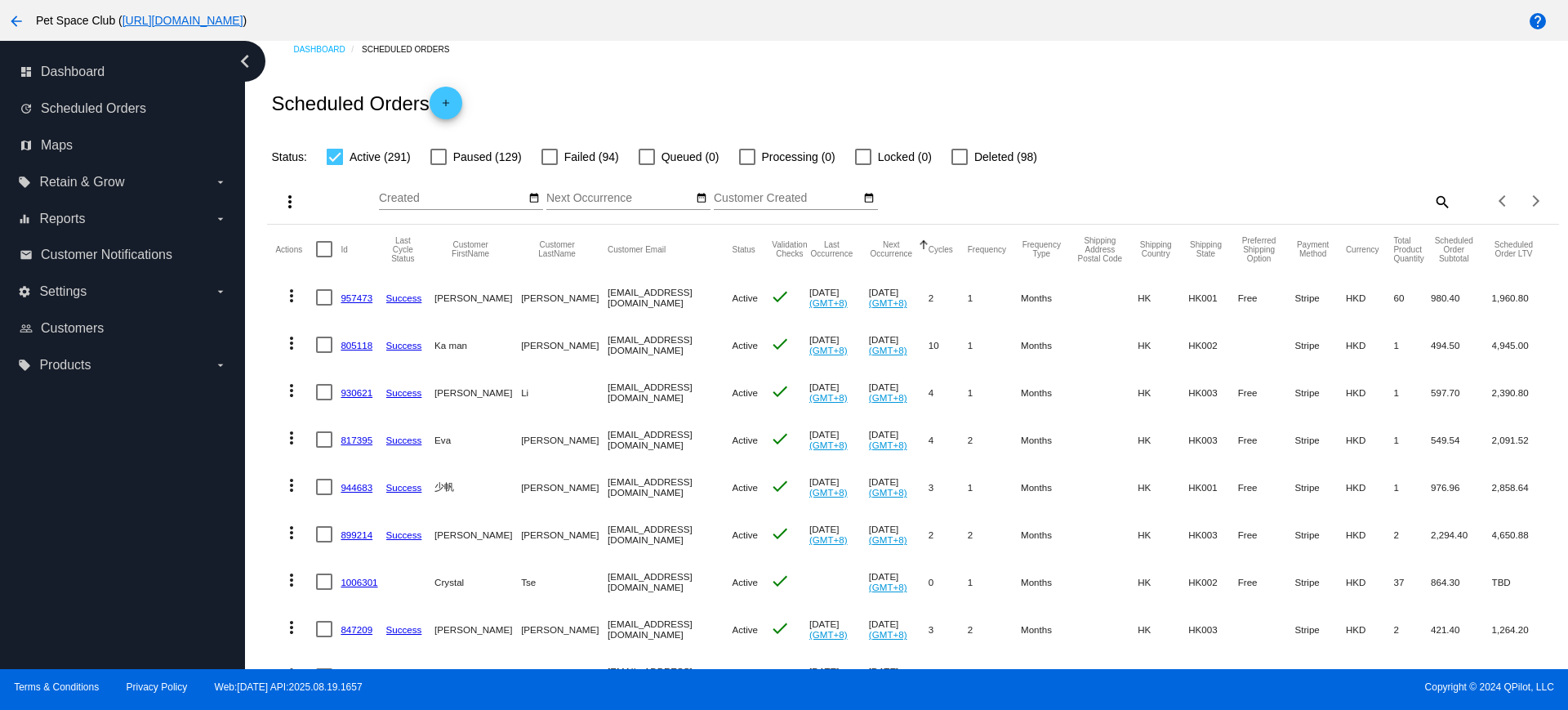
scroll to position [0, 0]
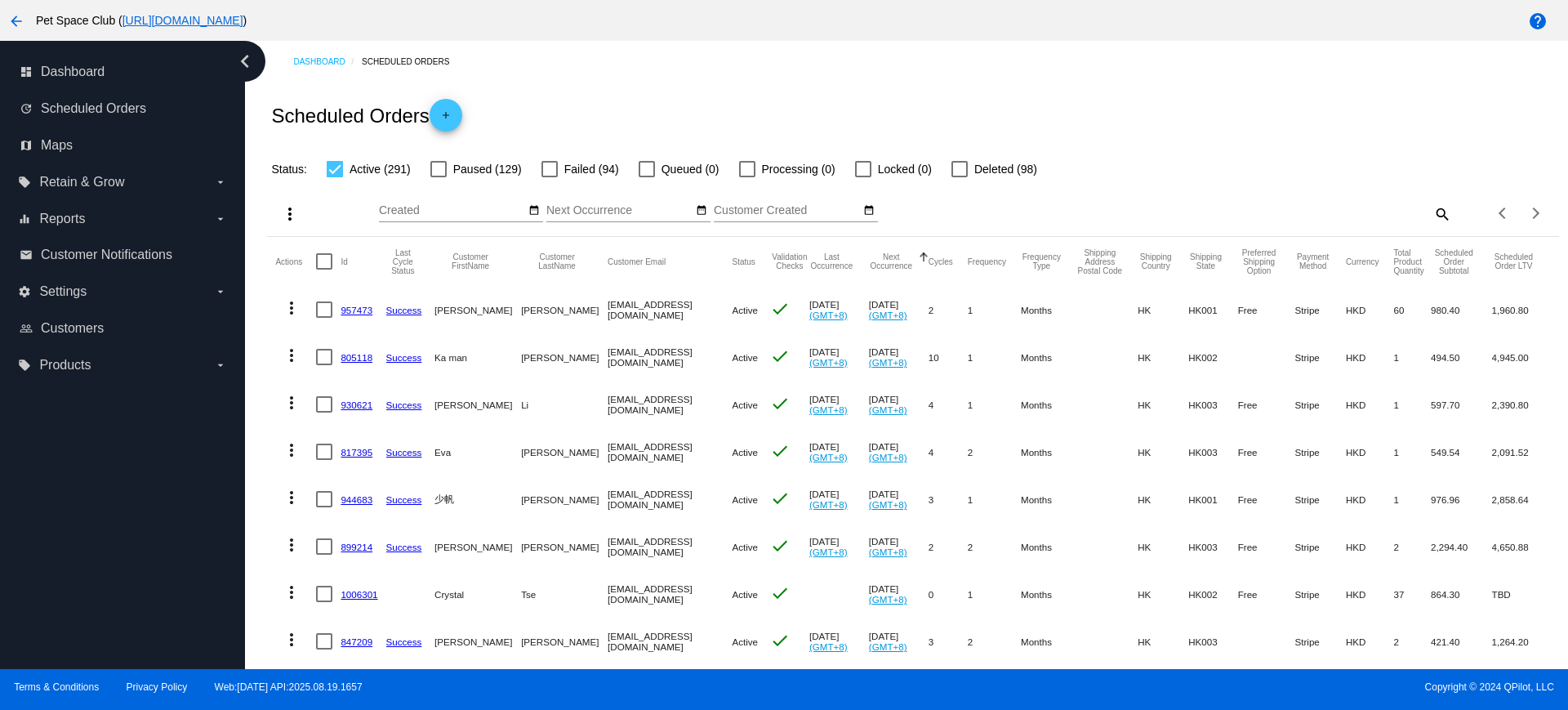
click at [1432, 218] on mat-icon "search" at bounding box center [1442, 213] width 20 height 26
click at [1272, 215] on input "Search" at bounding box center [1291, 211] width 322 height 13
paste input "817788"
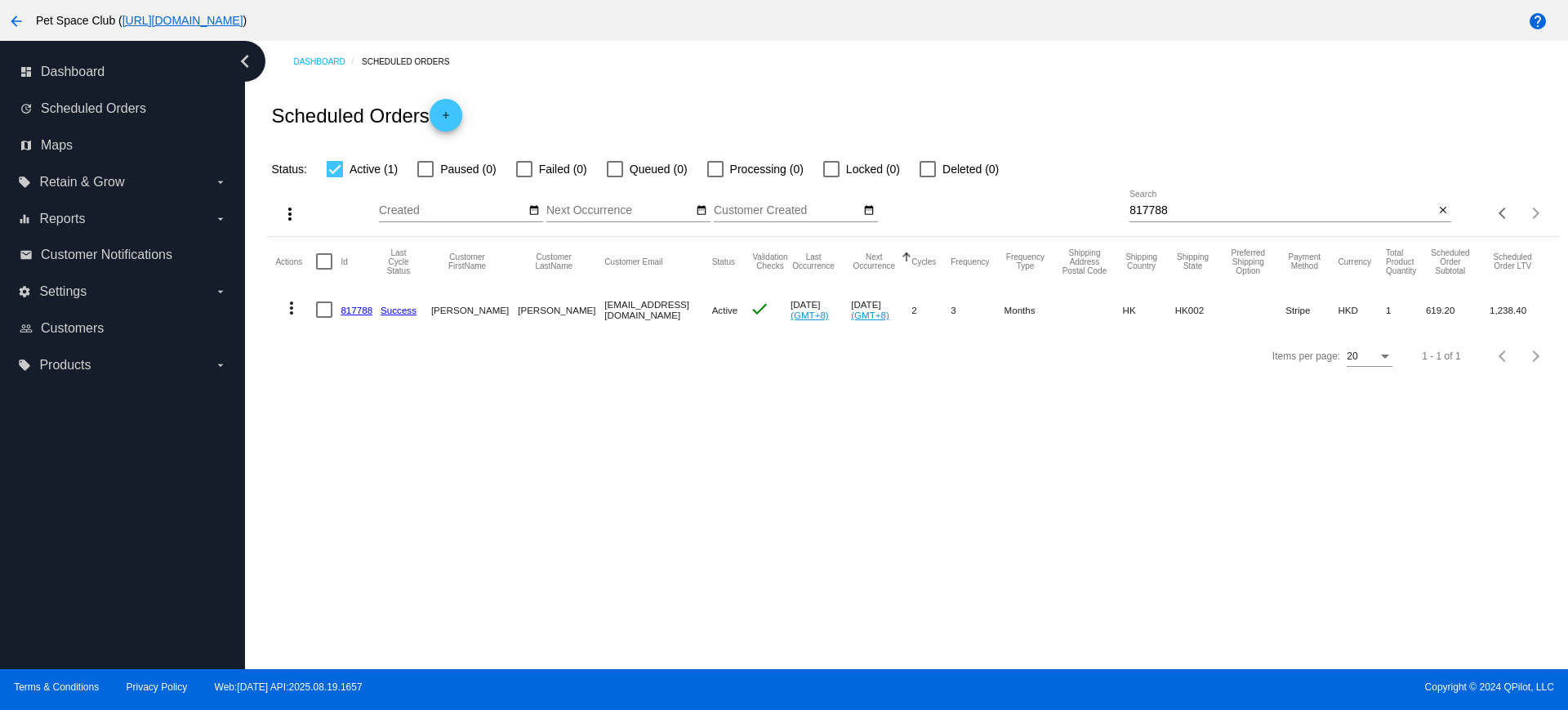
click at [376, 526] on div "Dashboard Scheduled Orders Scheduled Orders add Status: Active (1) Paused (0) F…" at bounding box center [907, 355] width 1324 height 628
click at [411, 471] on div "Dashboard Scheduled Orders Scheduled Orders add Status: Active (1) Paused (0) F…" at bounding box center [907, 355] width 1324 height 628
drag, startPoint x: 415, startPoint y: 490, endPoint x: 431, endPoint y: 477, distance: 20.6
click at [415, 489] on div "Dashboard Scheduled Orders Scheduled Orders add Status: Active (1) Paused (0) F…" at bounding box center [907, 355] width 1324 height 628
drag, startPoint x: 1078, startPoint y: 214, endPoint x: 1037, endPoint y: 212, distance: 41.0
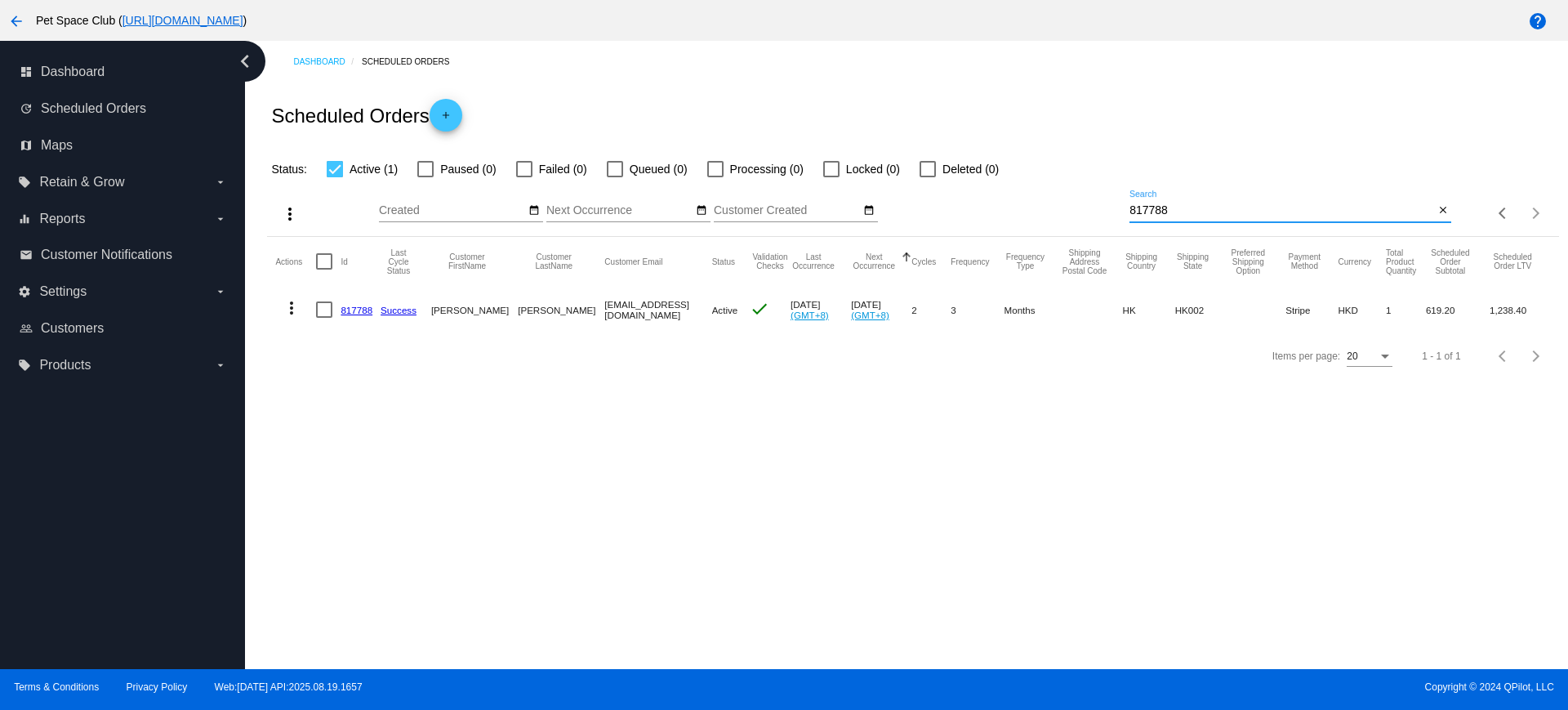
click at [1037, 212] on div "more_vert Sep Jan Feb Mar [DATE]" at bounding box center [913, 207] width 1292 height 58
paste input "1007414"
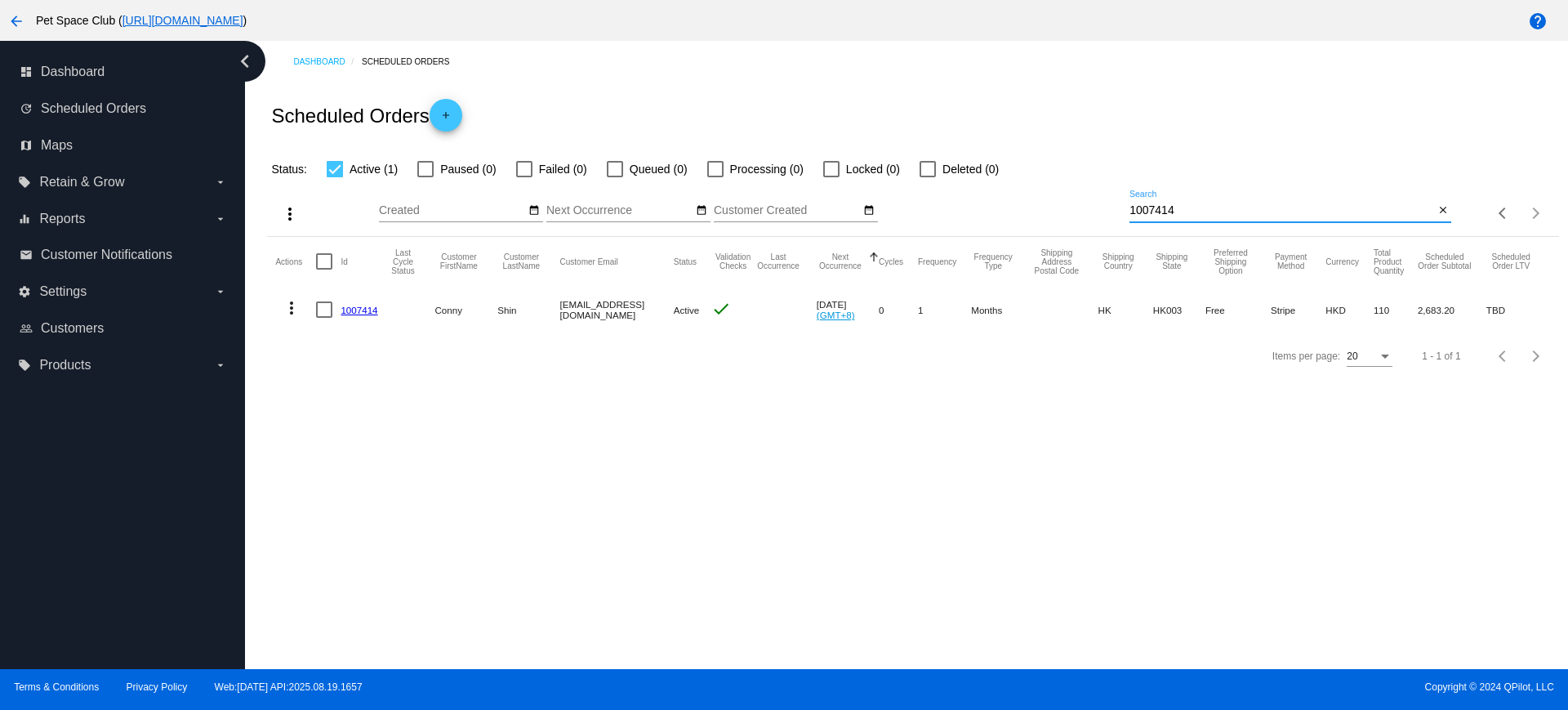
type input "1007414"
click at [355, 488] on div "Dashboard Scheduled Orders Scheduled Orders add Status: Active (1) Paused (0) F…" at bounding box center [907, 355] width 1324 height 628
click at [1442, 209] on mat-icon "close" at bounding box center [1443, 211] width 12 height 13
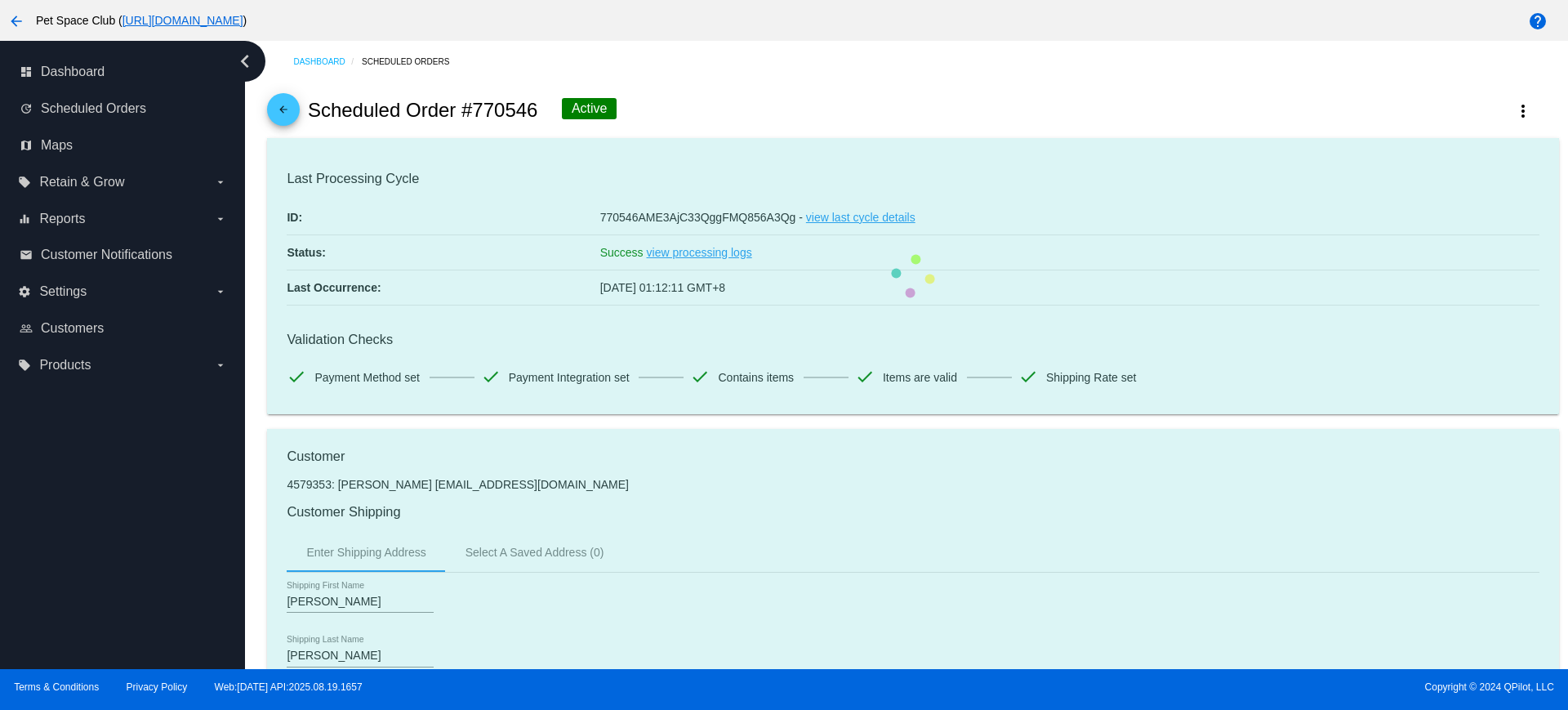
drag, startPoint x: 541, startPoint y: 107, endPoint x: 473, endPoint y: 108, distance: 68.0
click at [473, 108] on div "arrow_back Scheduled Order #770546 Active more_vert" at bounding box center [913, 110] width 1292 height 56
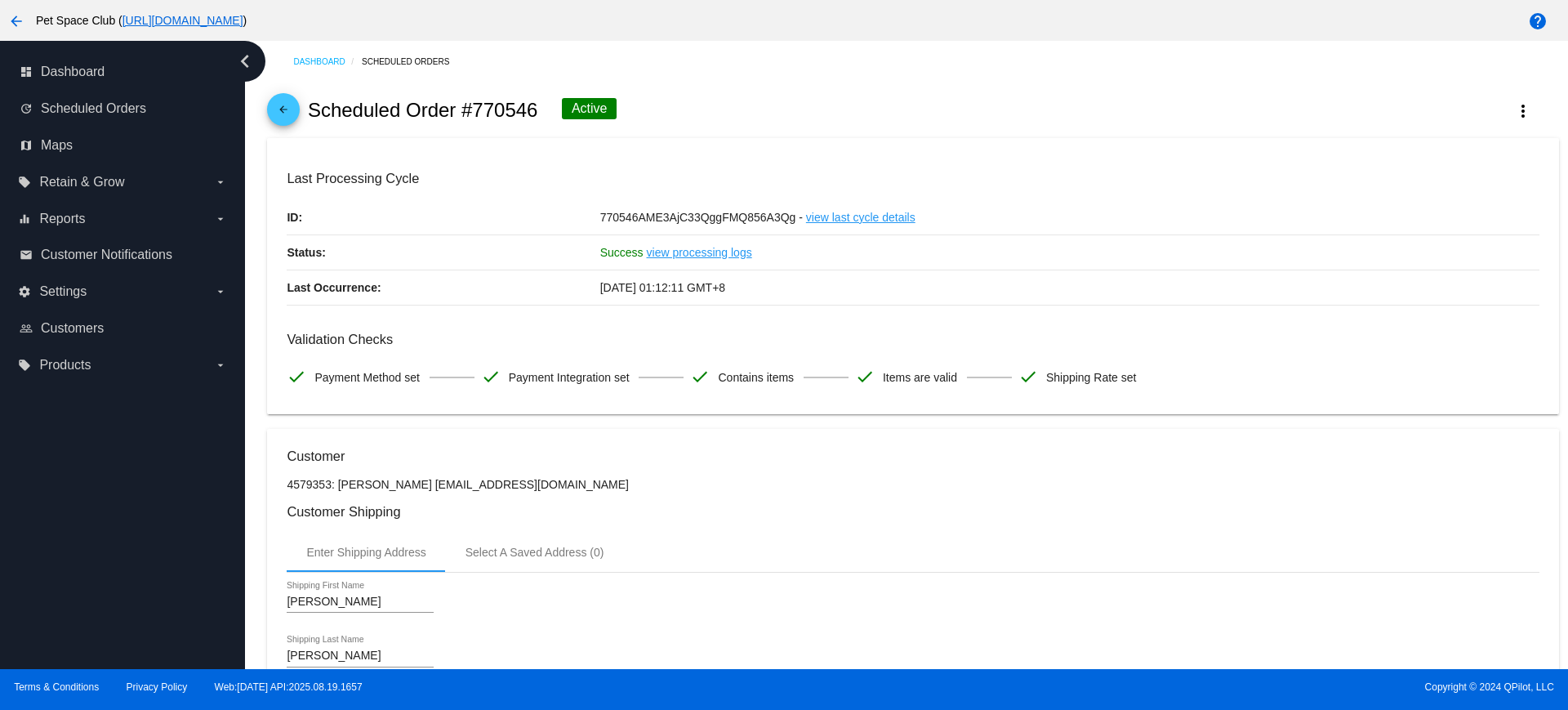
copy h2 "770546"
click at [703, 98] on div "arrow_back Scheduled Order #770546 Active more_vert" at bounding box center [913, 110] width 1292 height 56
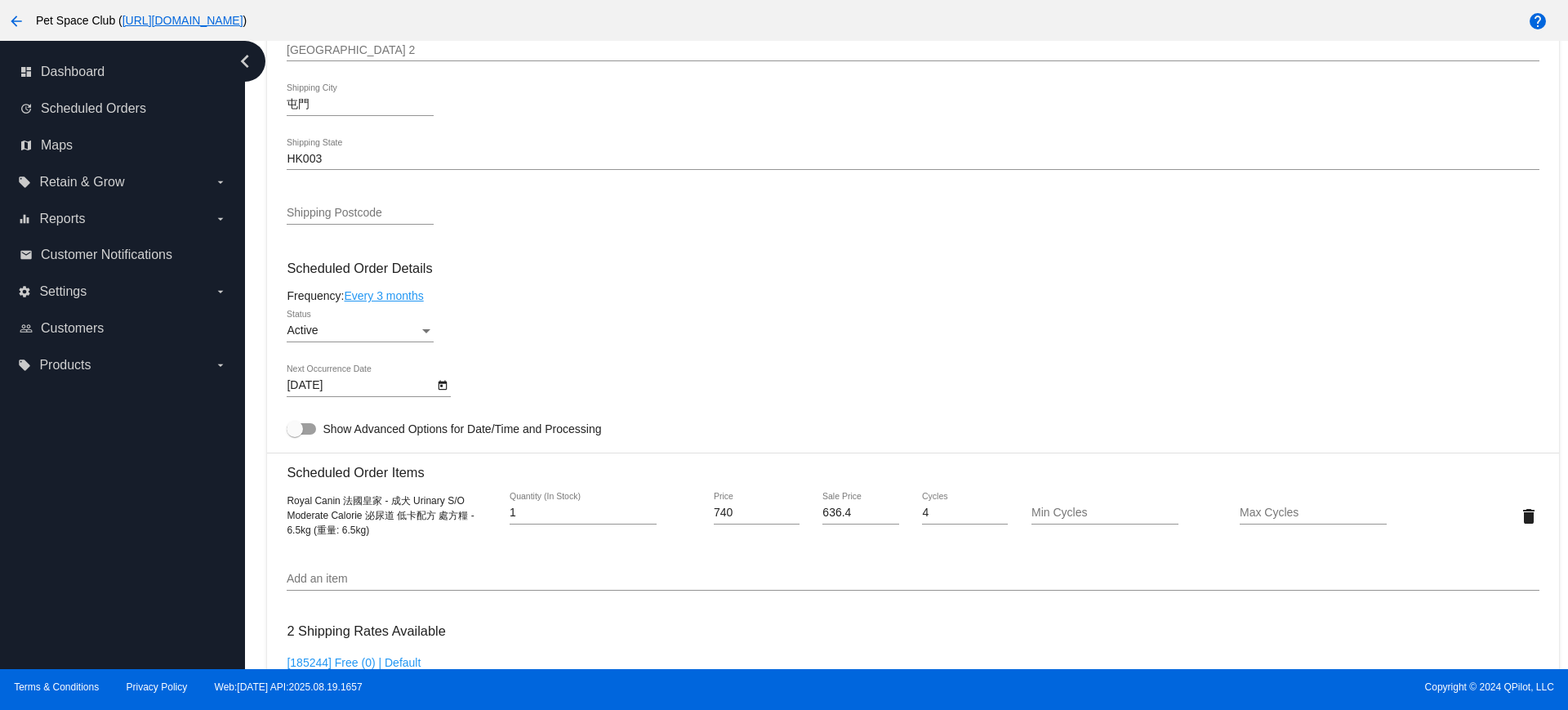
scroll to position [817, 0]
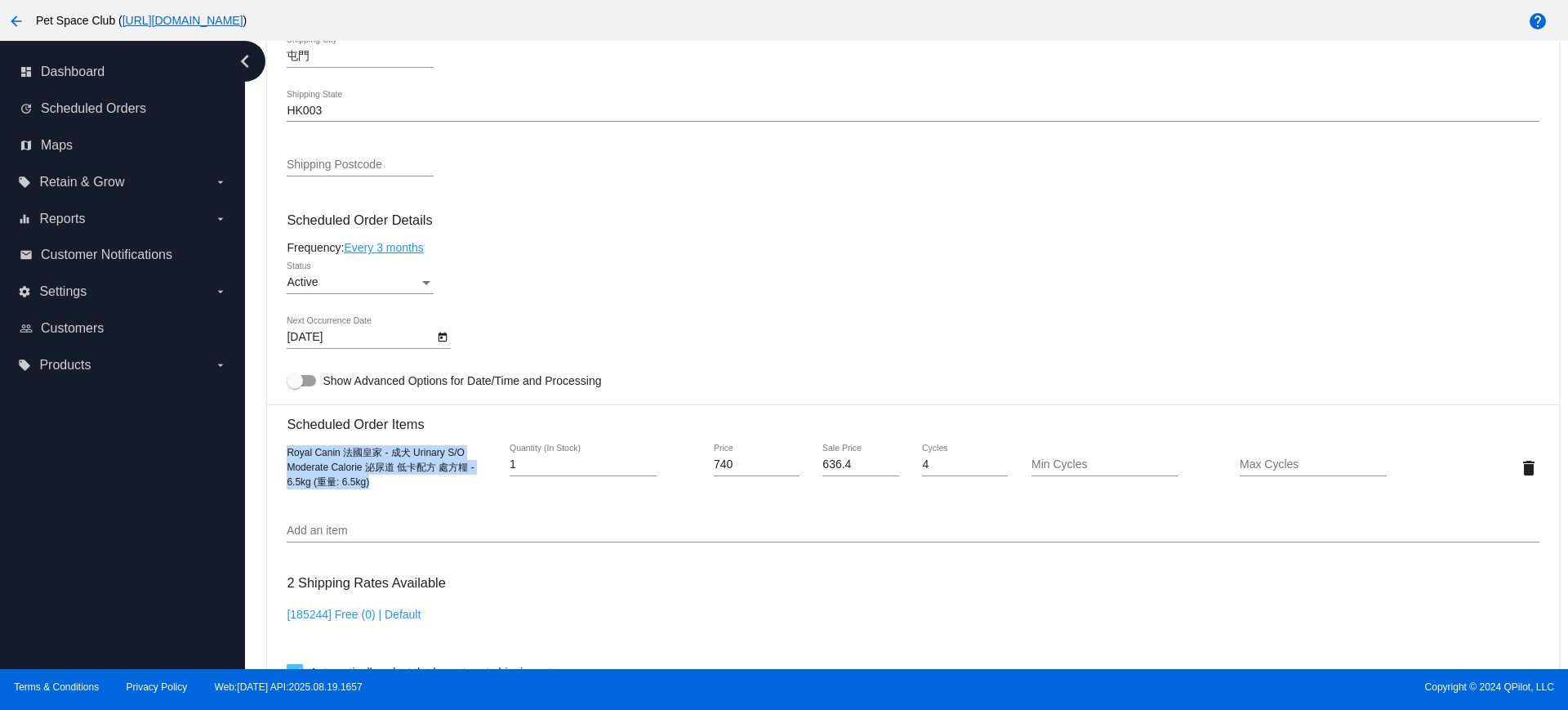
drag, startPoint x: 373, startPoint y: 483, endPoint x: 289, endPoint y: 459, distance: 87.4
click at [289, 459] on div "Royal Canin 法國皇家 - 成犬 Urinary S/O Moderate Calorie 泌尿道 低卡配方 處方糧 - 6.5kg (重量: 6.…" at bounding box center [391, 467] width 209 height 44
copy span "Royal Canin 法國皇家 - 成犬 Urinary S/O Moderate Calorie 泌尿道 低卡配方 處方糧 - 6.5kg (重量: 6.…"
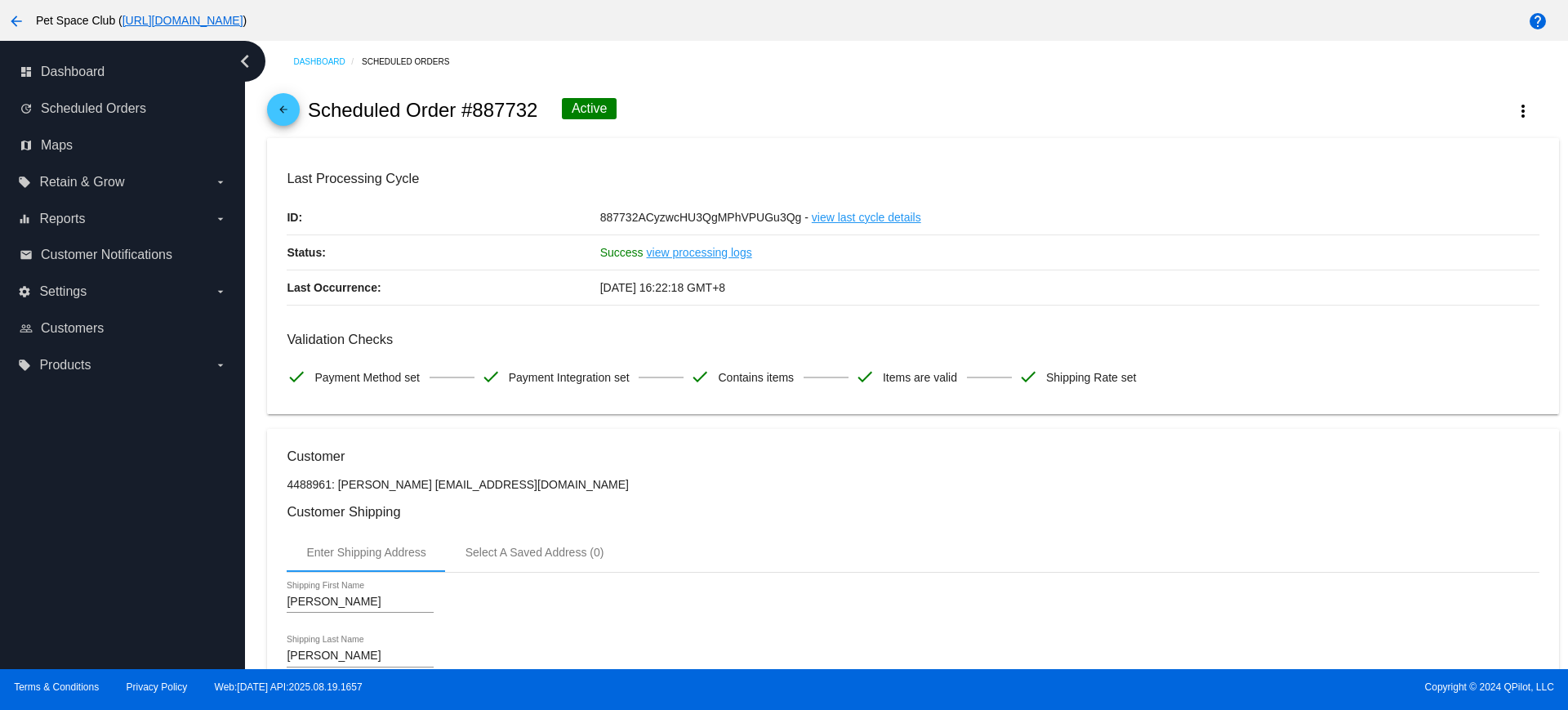
drag, startPoint x: 538, startPoint y: 117, endPoint x: 471, endPoint y: 115, distance: 67.0
click at [471, 115] on div "arrow_back Scheduled Order #887732 Active more_vert" at bounding box center [913, 110] width 1292 height 56
copy h2 "887732"
click at [781, 99] on div "arrow_back Scheduled Order #887732 Active more_vert" at bounding box center [913, 110] width 1292 height 56
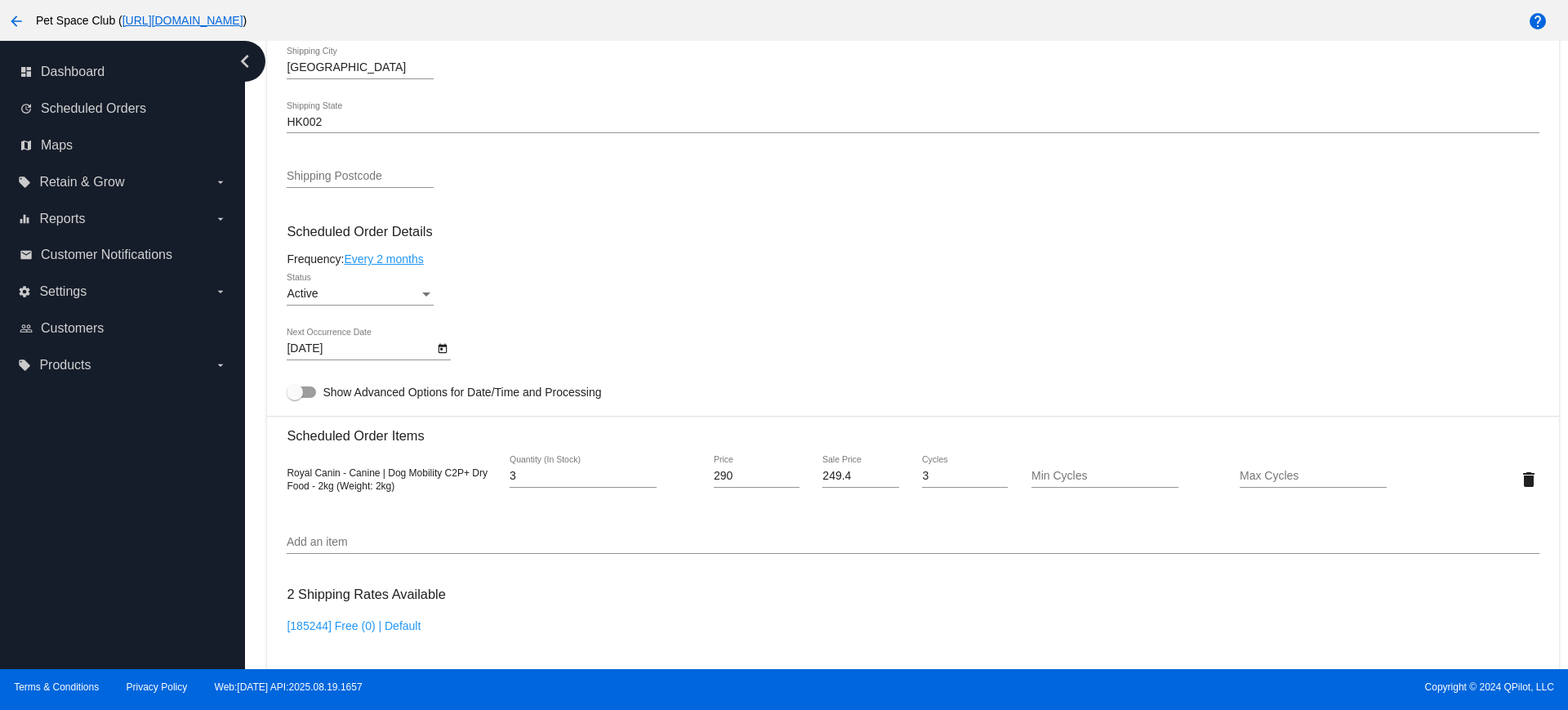
scroll to position [817, 0]
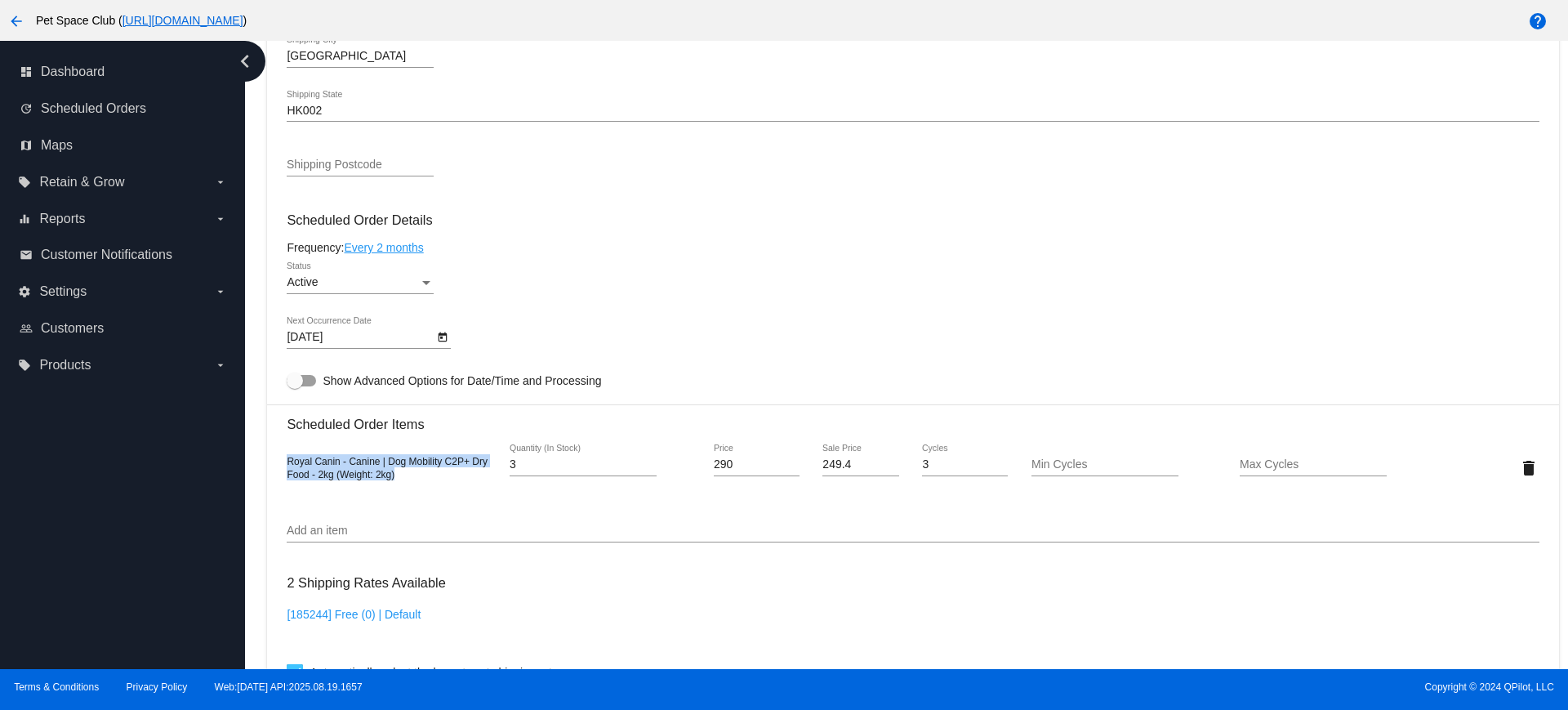
drag, startPoint x: 413, startPoint y: 482, endPoint x: 250, endPoint y: 448, distance: 166.5
click at [250, 448] on div "Dashboard Scheduled Orders arrow_back Scheduled Order #887732 Active more_vert …" at bounding box center [907, 355] width 1324 height 628
copy span "Royal Canin - Canine | Dog Mobility C2P+ Dry Food - 2kg (Weight: 2kg)"
